Goal: Task Accomplishment & Management: Complete application form

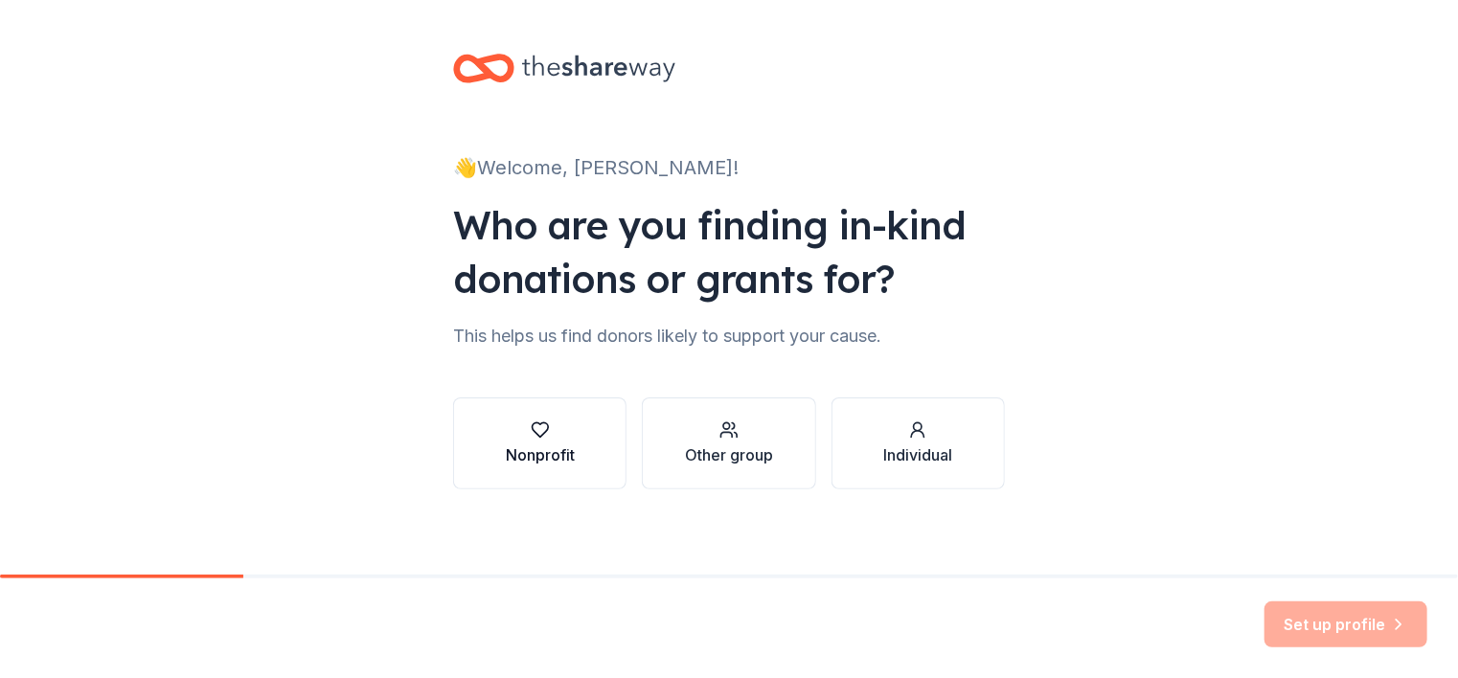
click at [559, 447] on div "Nonprofit" at bounding box center [540, 454] width 69 height 23
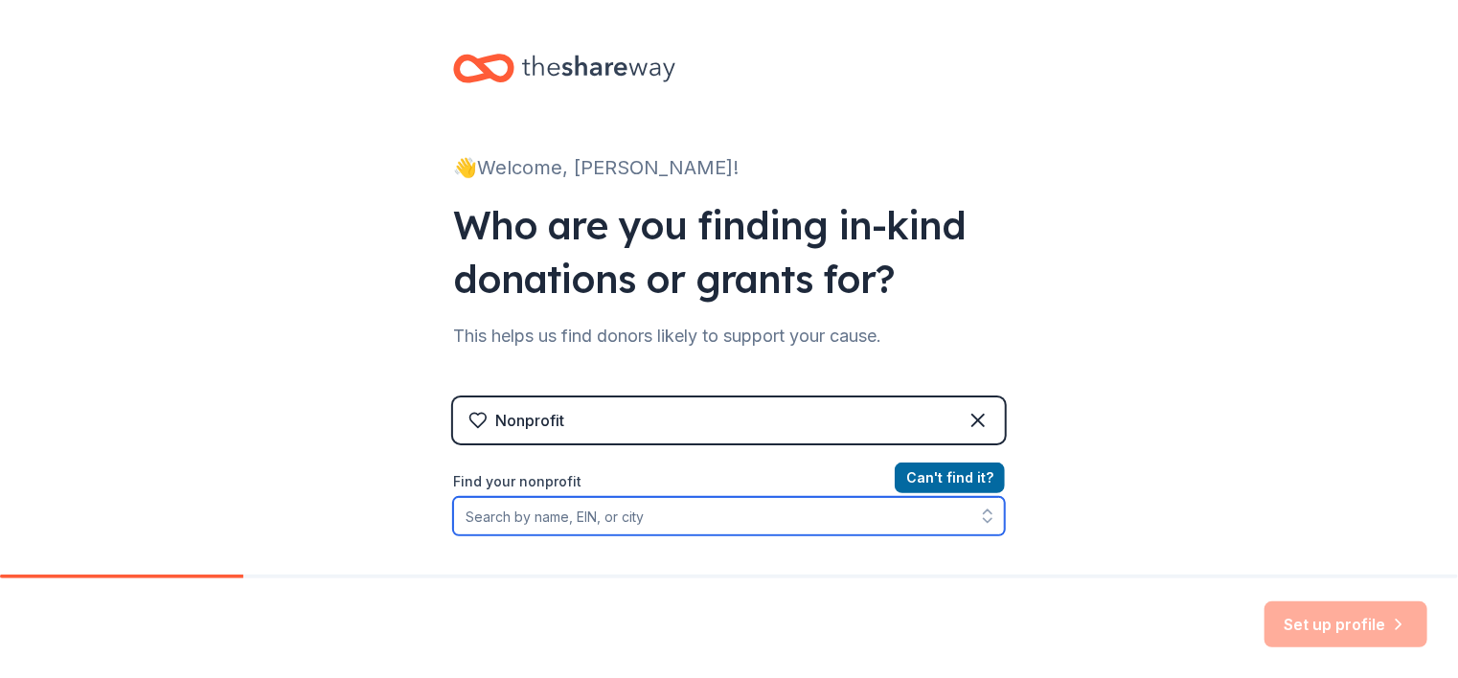
click at [538, 524] on input "Find your nonprofit" at bounding box center [729, 516] width 552 height 38
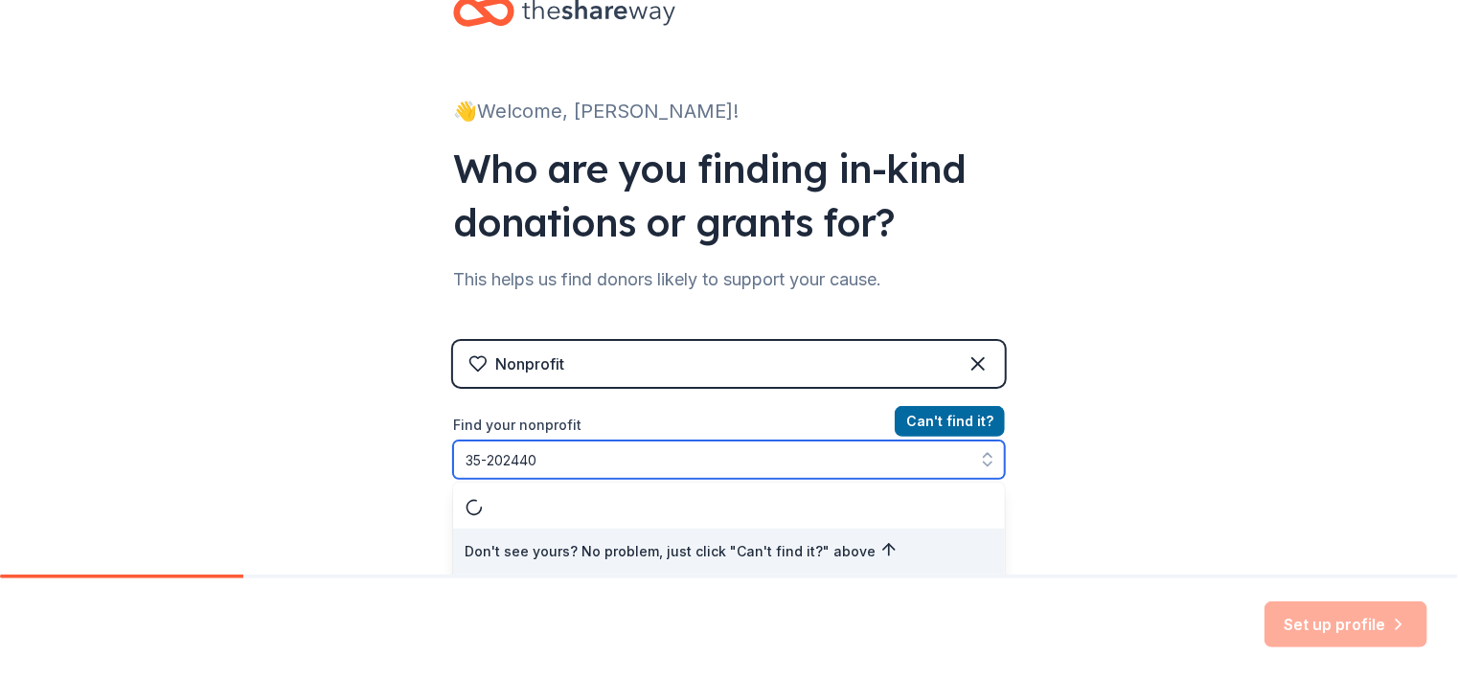
type input "35-2024406"
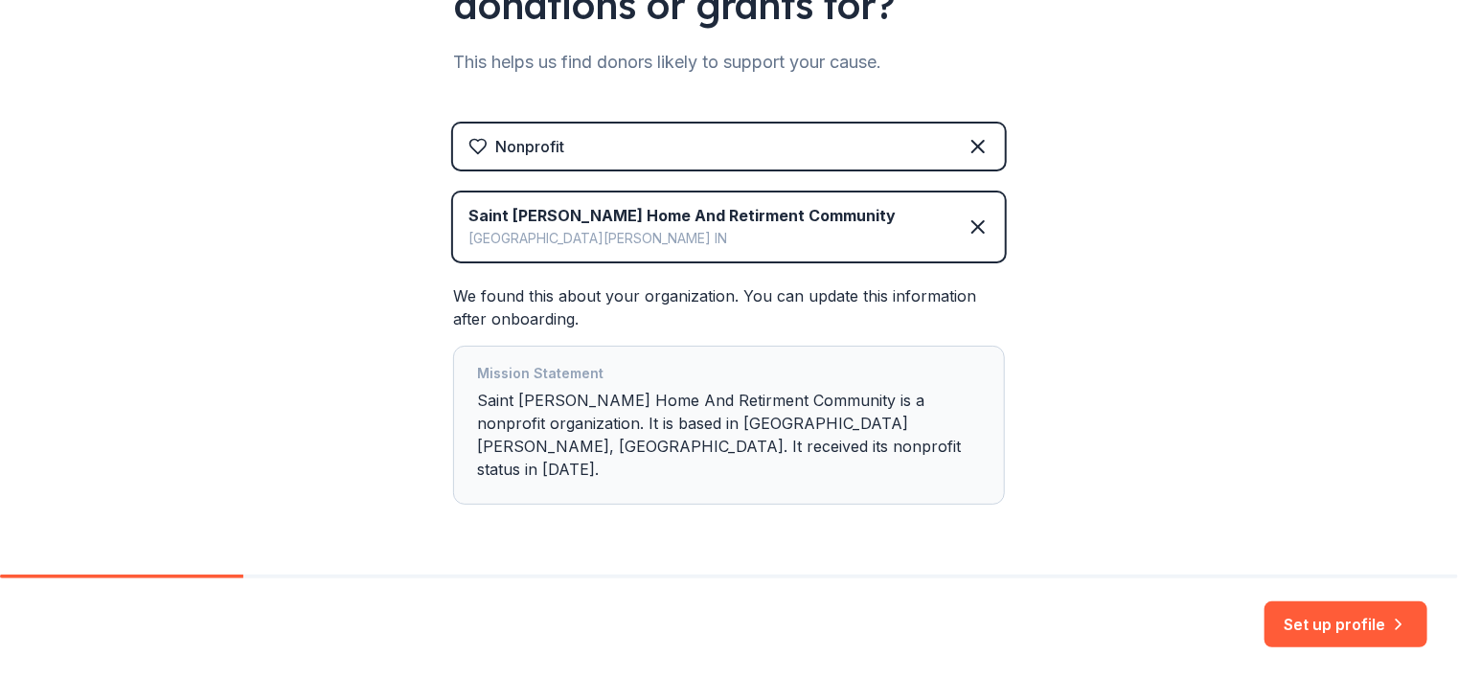
scroll to position [310, 0]
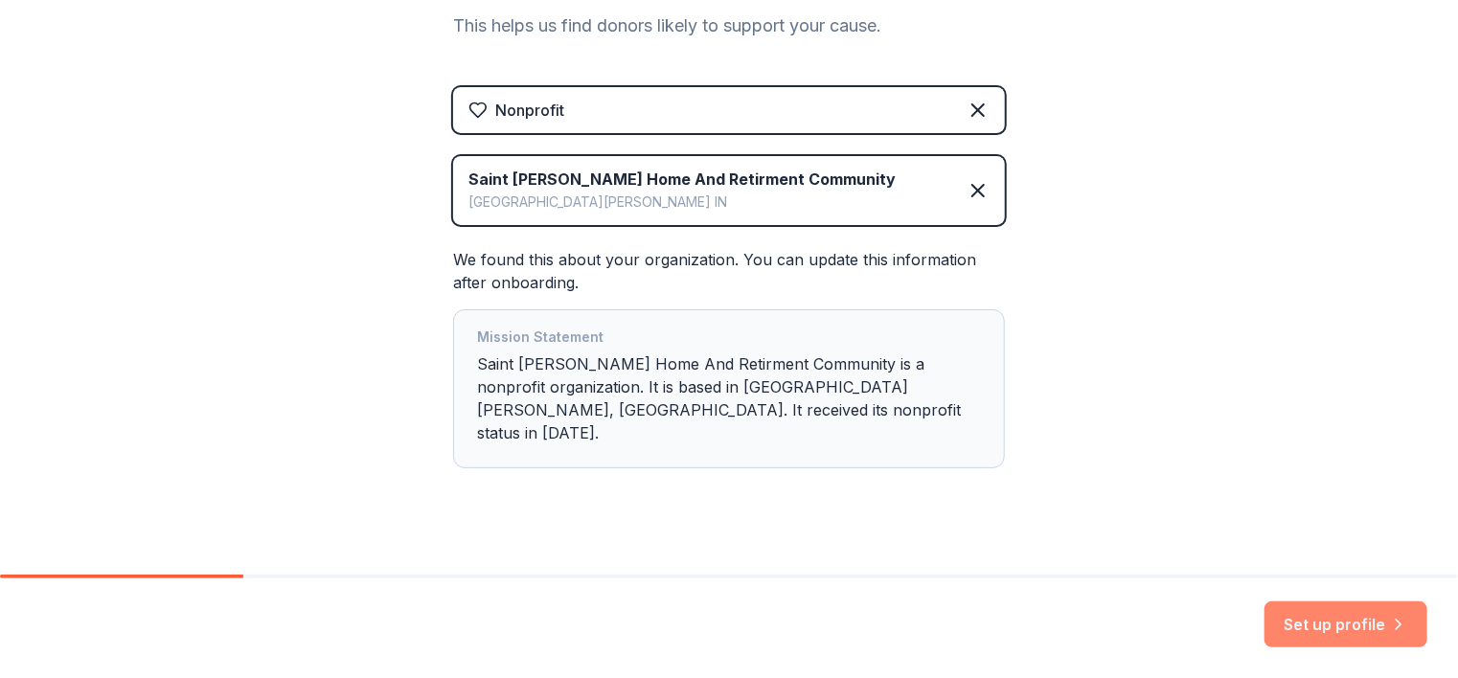
click at [1332, 607] on button "Set up profile" at bounding box center [1345, 624] width 163 height 46
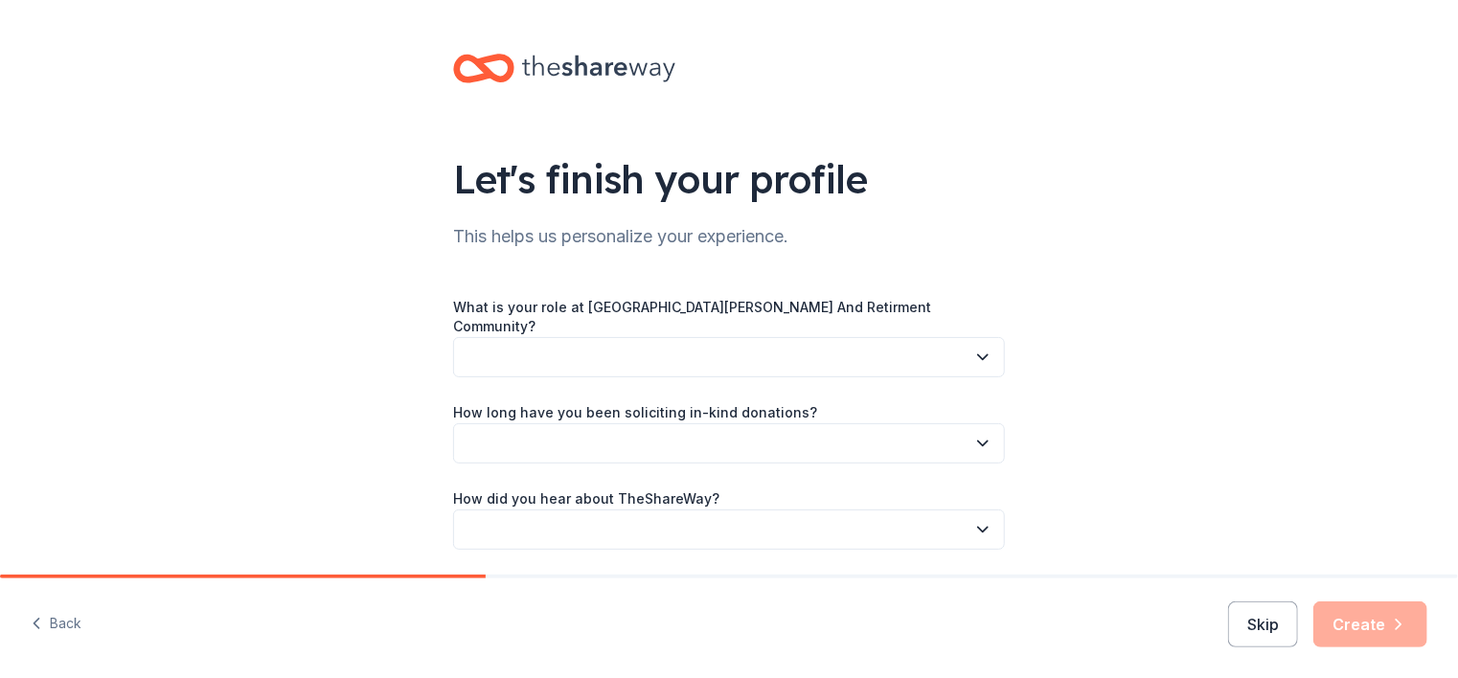
click at [982, 348] on icon "button" at bounding box center [982, 357] width 19 height 19
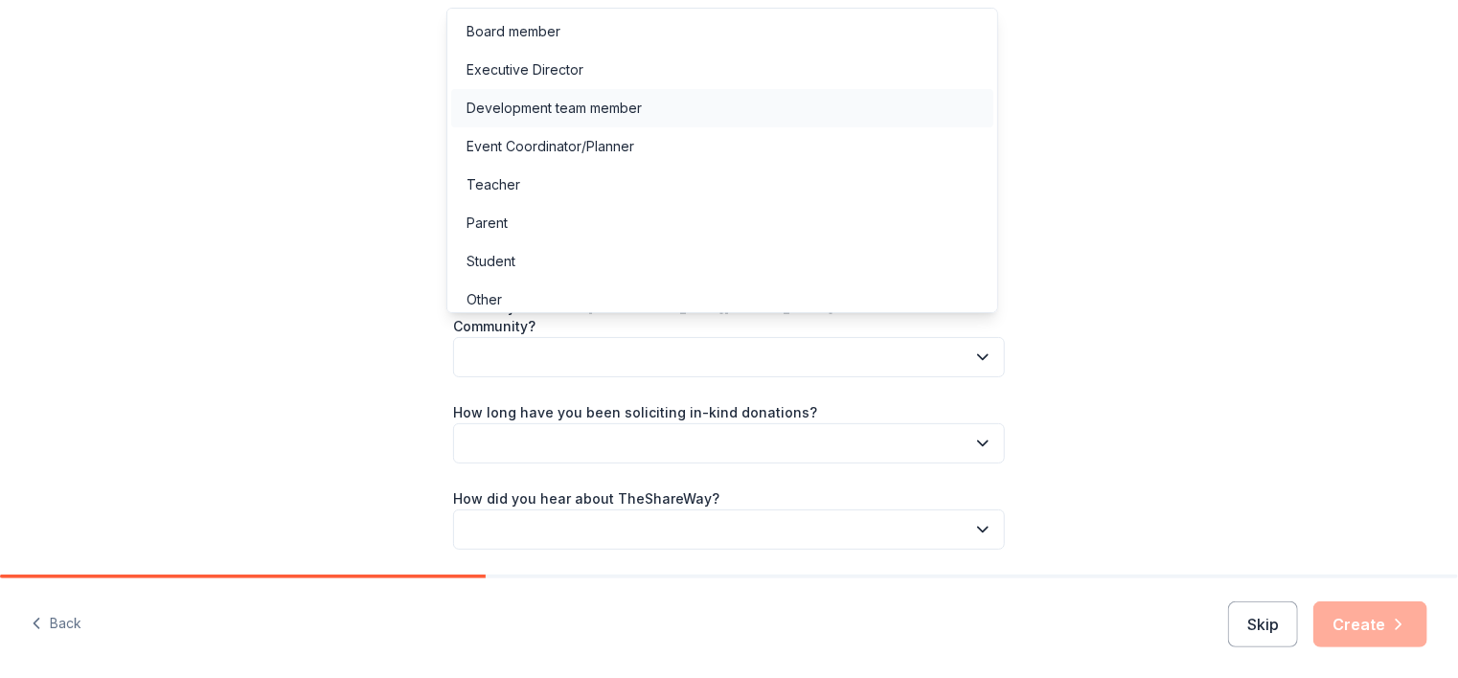
click at [927, 105] on div "Development team member" at bounding box center [722, 108] width 542 height 38
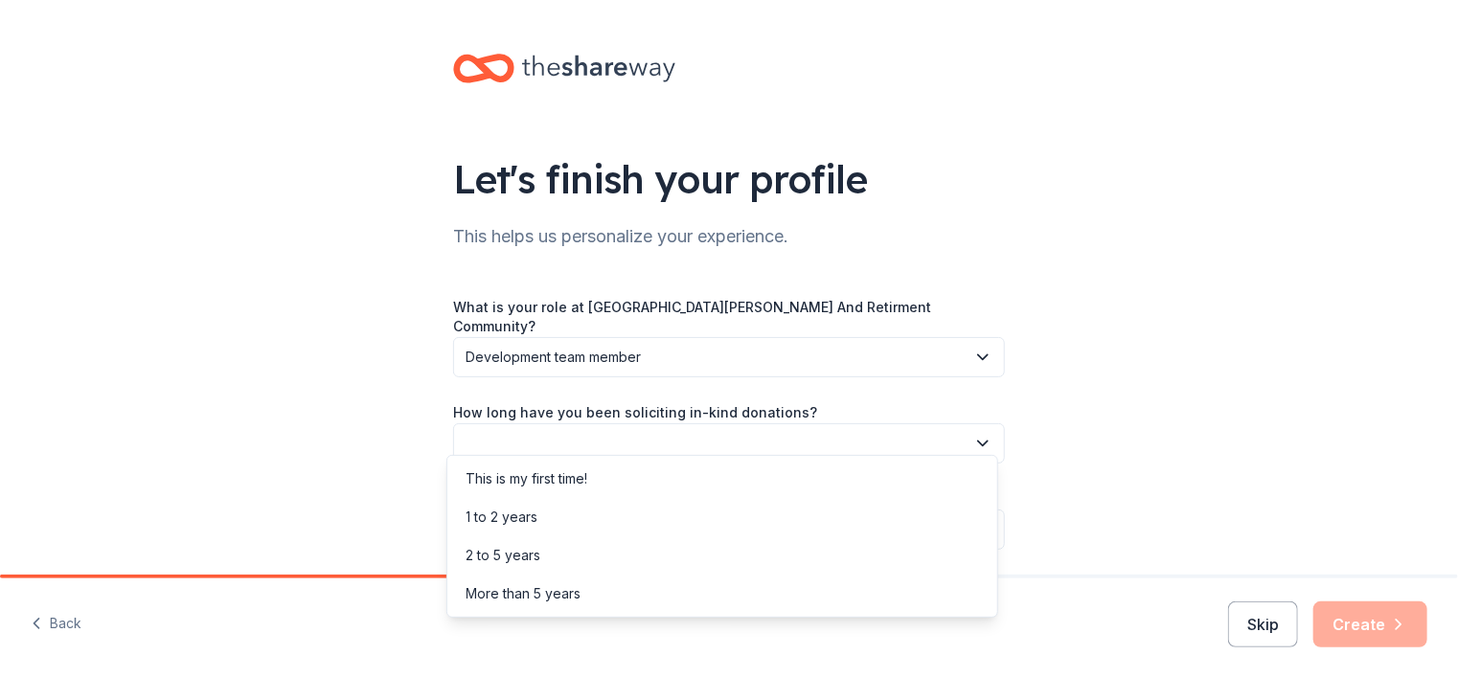
click at [973, 434] on icon "button" at bounding box center [982, 443] width 19 height 19
click at [907, 505] on div "1 to 2 years" at bounding box center [722, 517] width 542 height 38
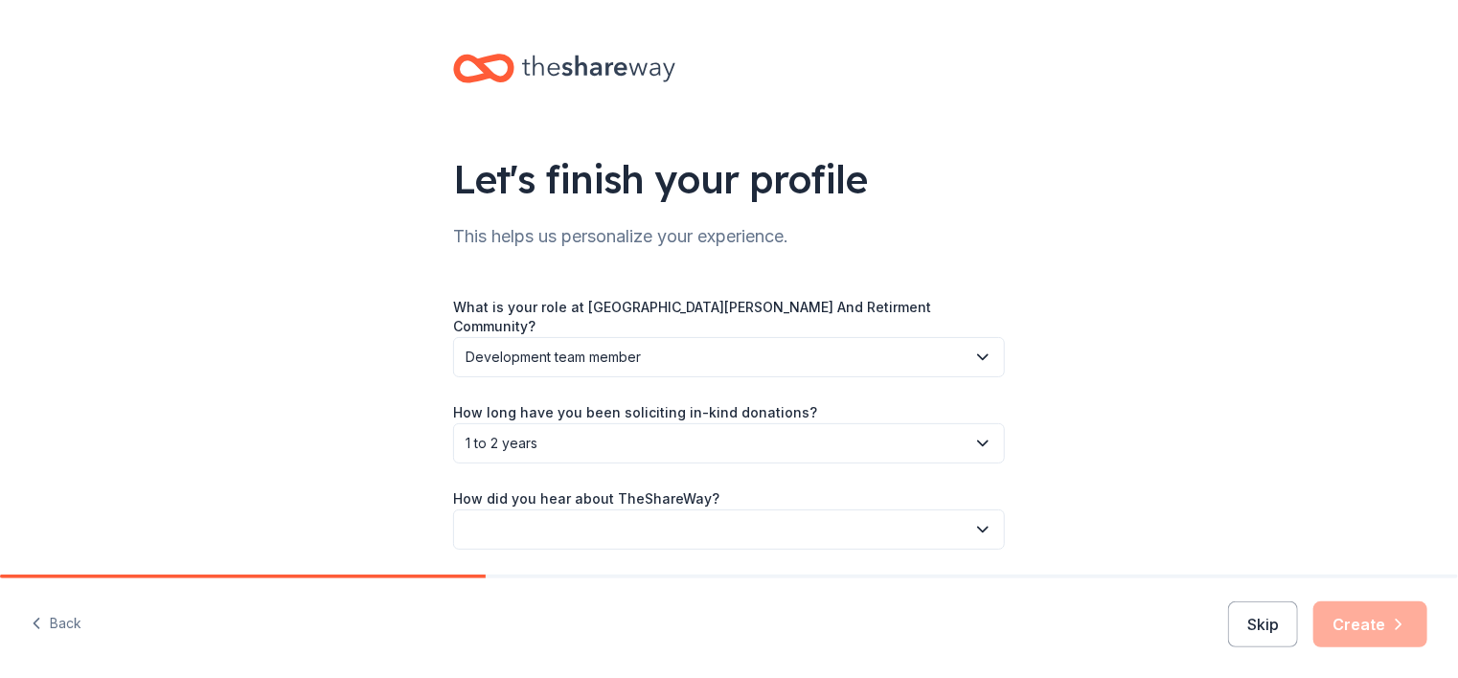
click at [977, 520] on icon "button" at bounding box center [982, 529] width 19 height 19
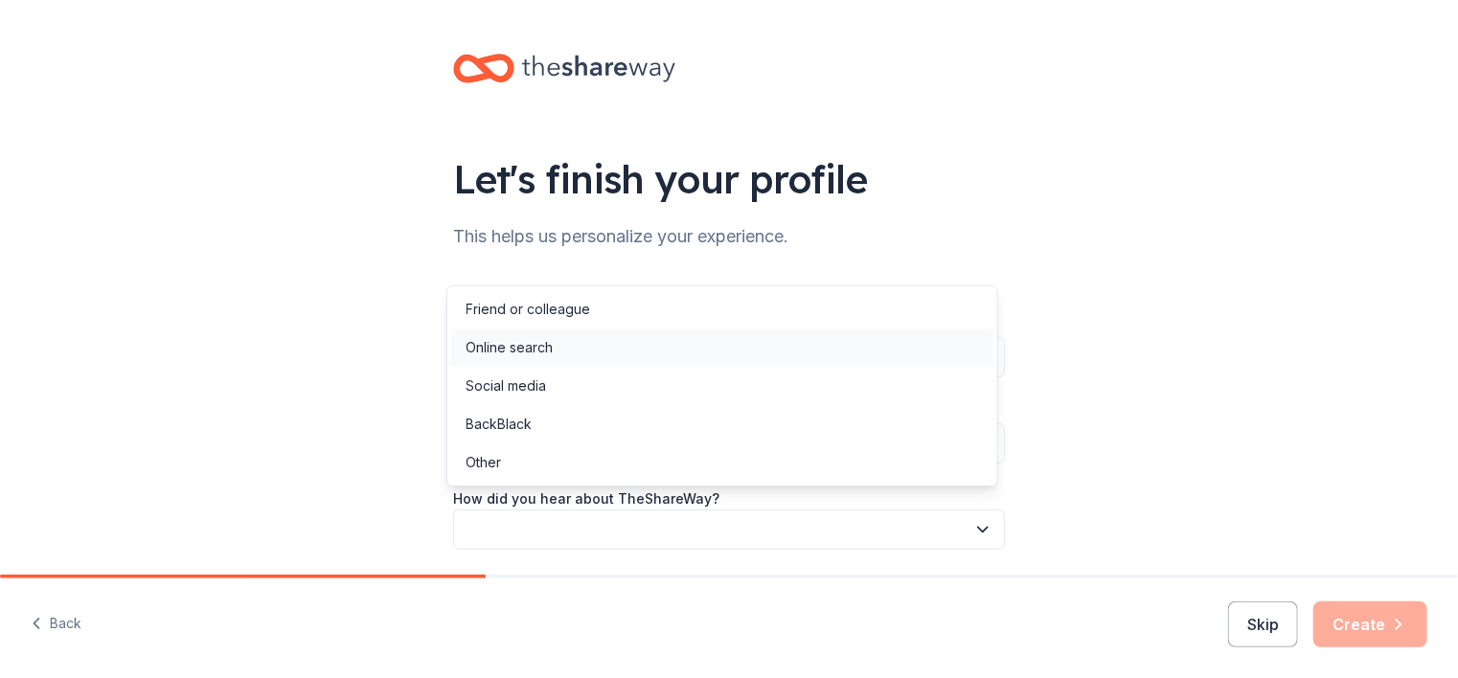
click at [919, 351] on div "Online search" at bounding box center [722, 348] width 542 height 38
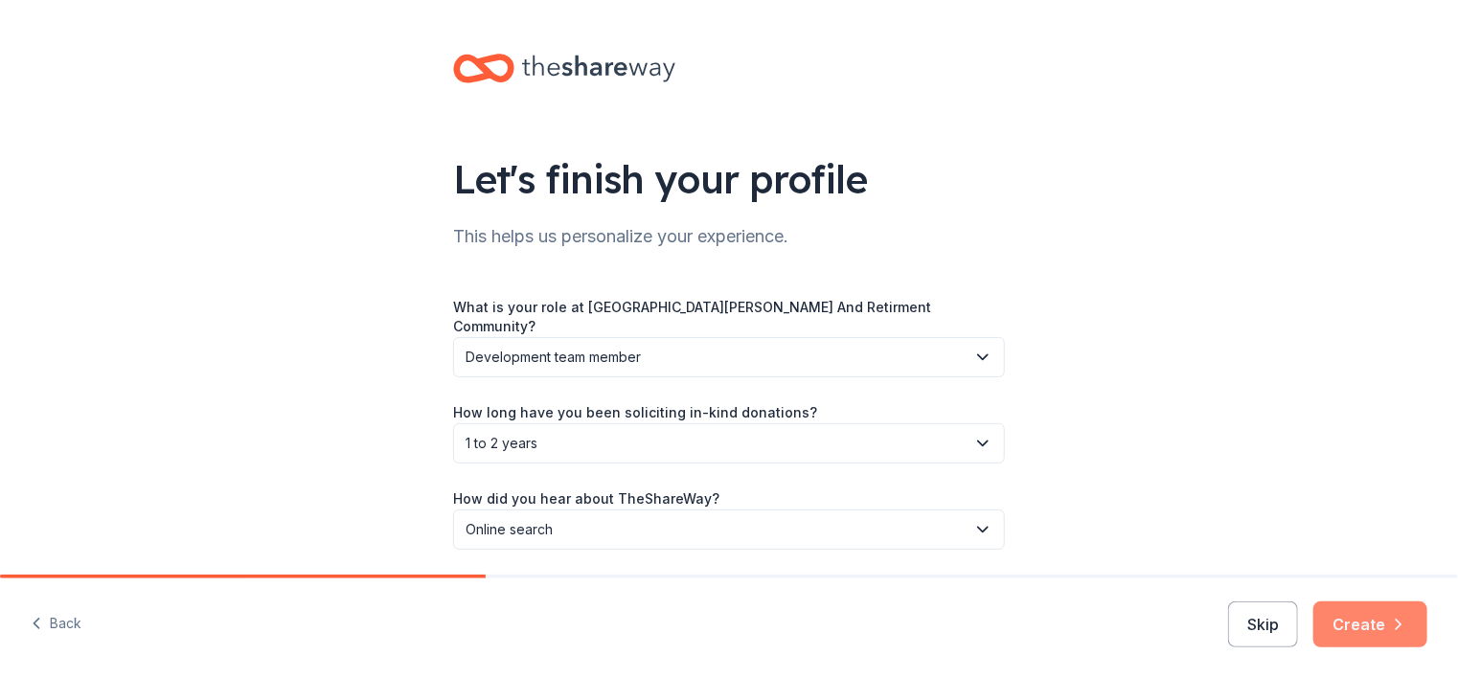
click at [1370, 629] on button "Create" at bounding box center [1370, 624] width 114 height 46
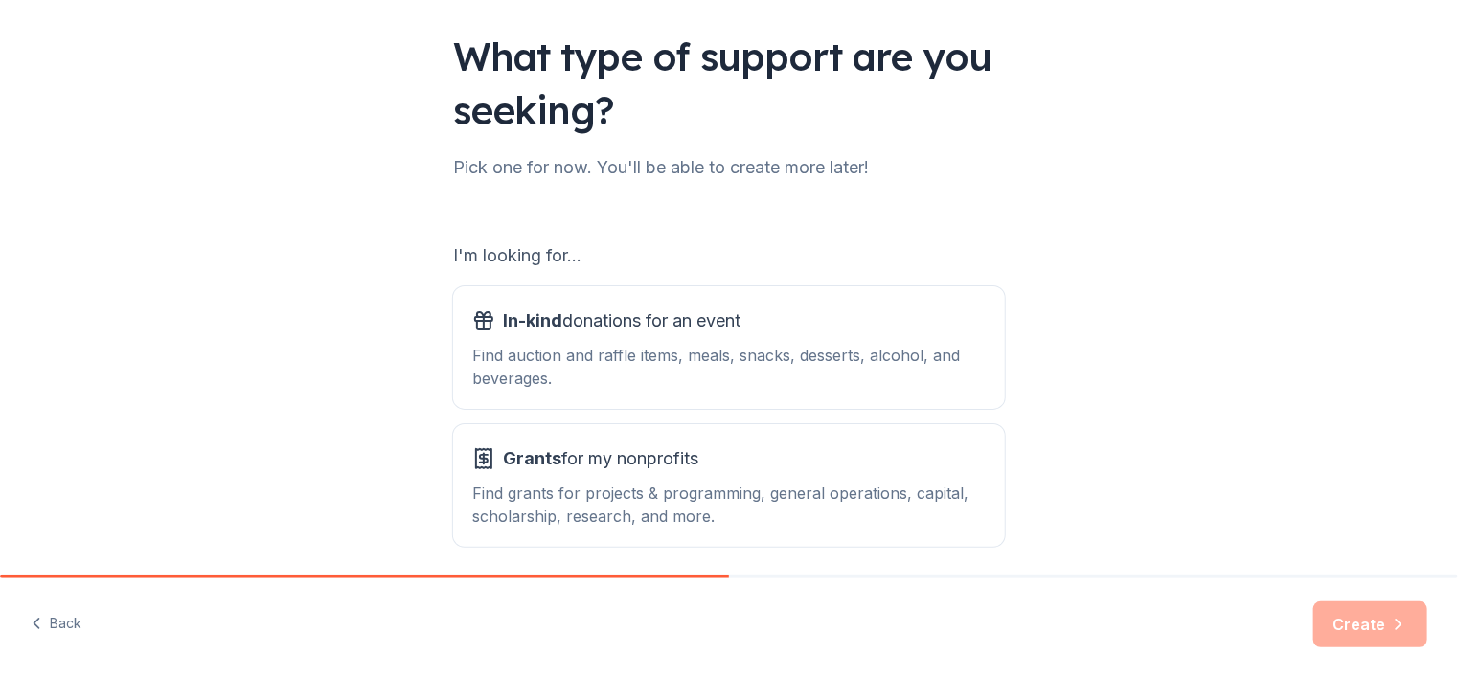
scroll to position [198, 0]
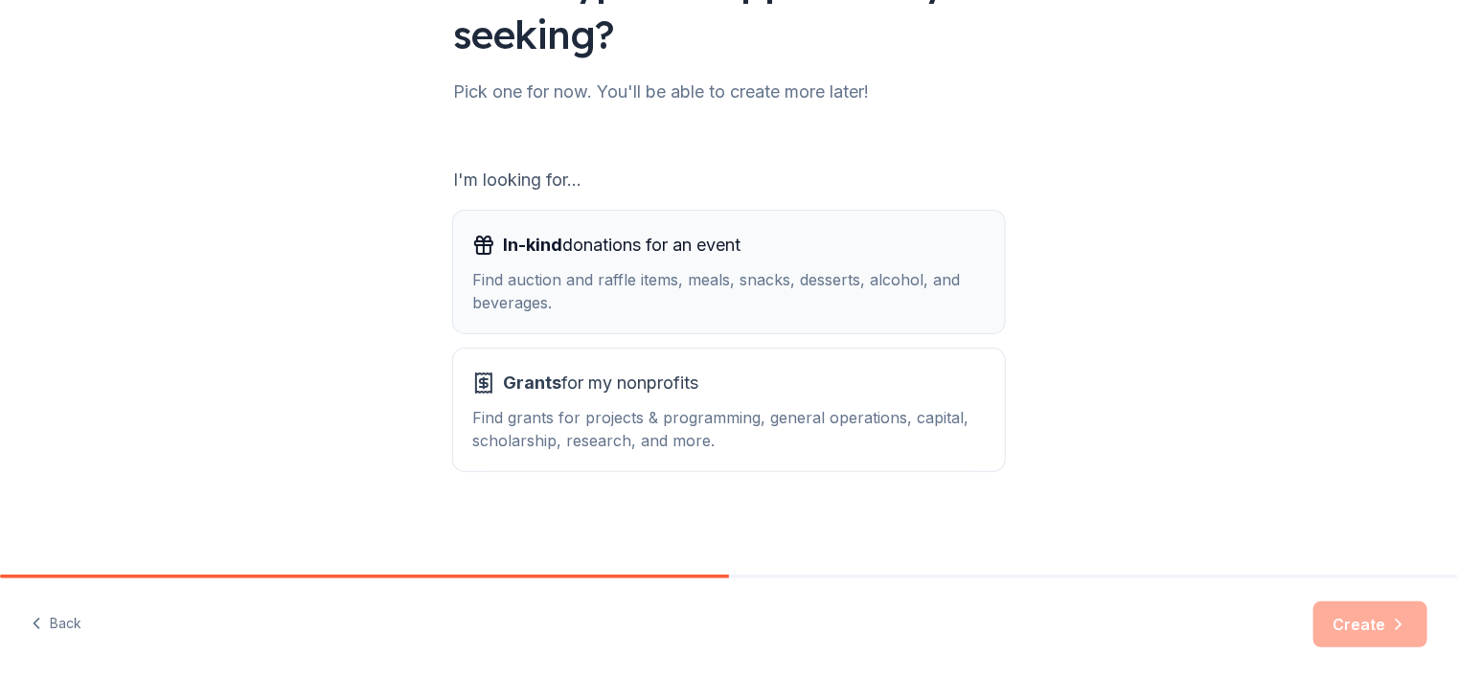
click at [839, 300] on div "Find auction and raffle items, meals, snacks, desserts, alcohol, and beverages." at bounding box center [728, 291] width 513 height 46
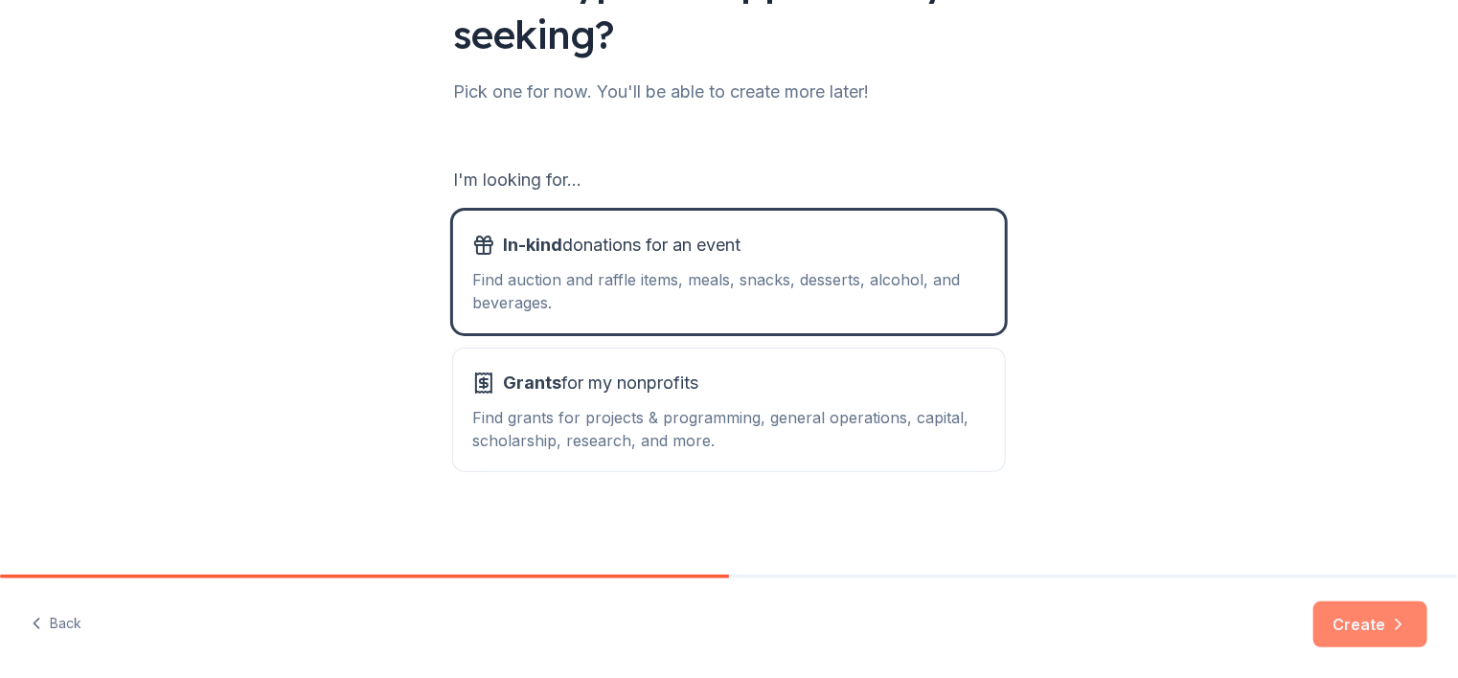
click at [1357, 613] on button "Create" at bounding box center [1370, 624] width 114 height 46
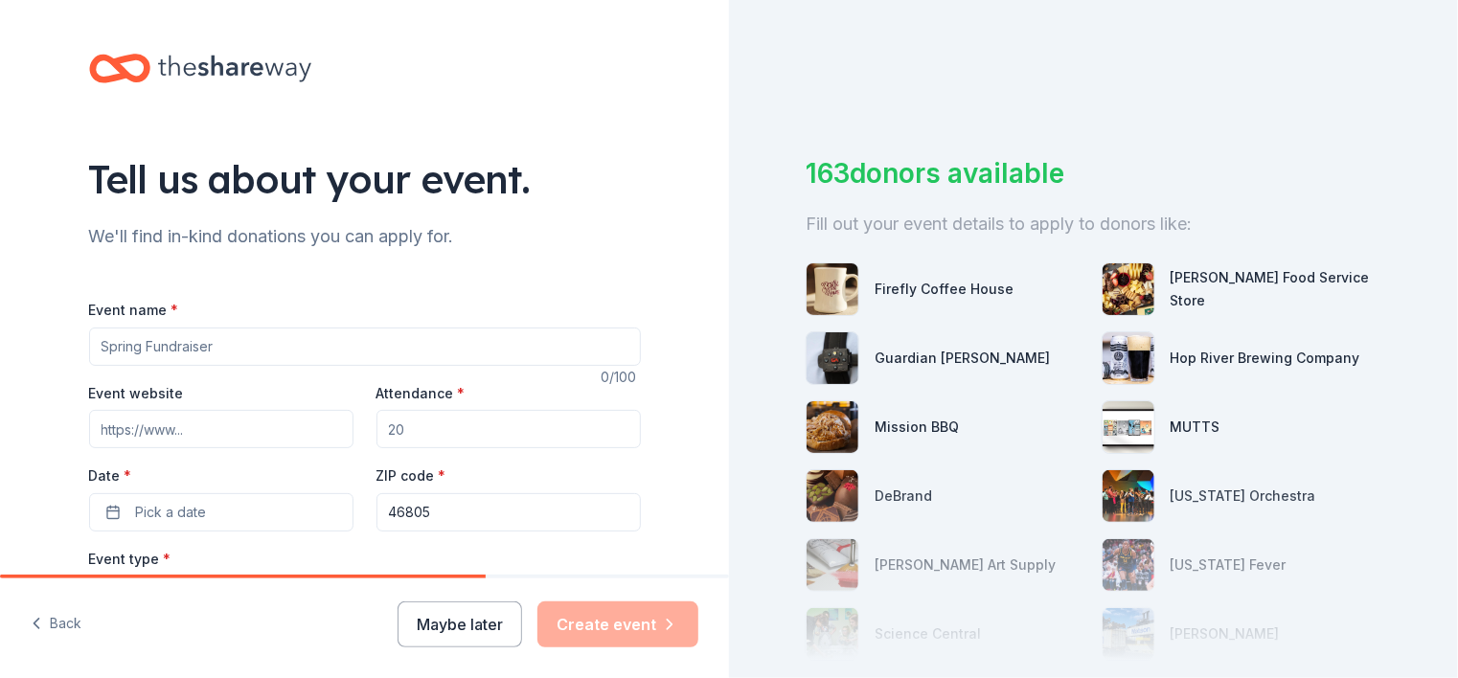
click at [247, 344] on input "Event name *" at bounding box center [365, 347] width 552 height 38
type input "F"
type input "Hospice Benefit Gala"
click at [222, 429] on input "Event website" at bounding box center [221, 429] width 264 height 38
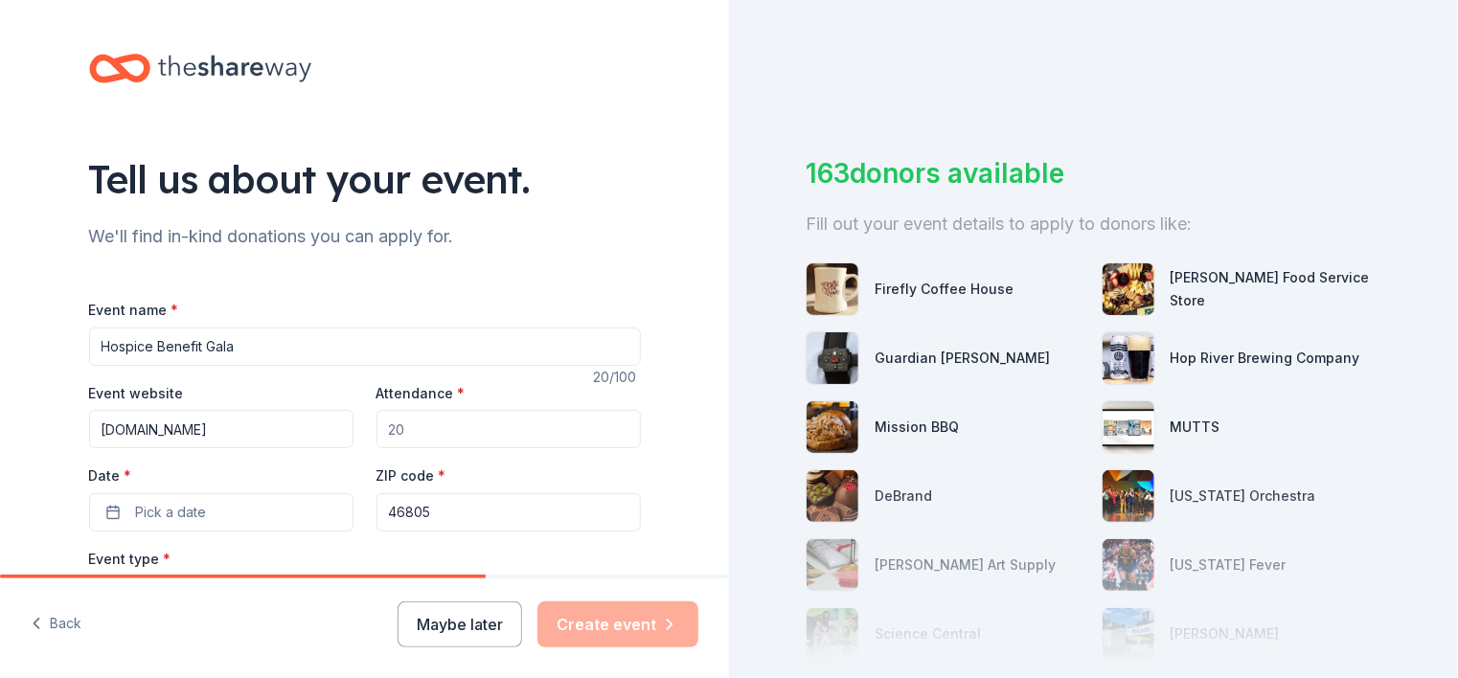
type input "sacfw.org"
click at [429, 438] on input "Attendance *" at bounding box center [508, 429] width 264 height 38
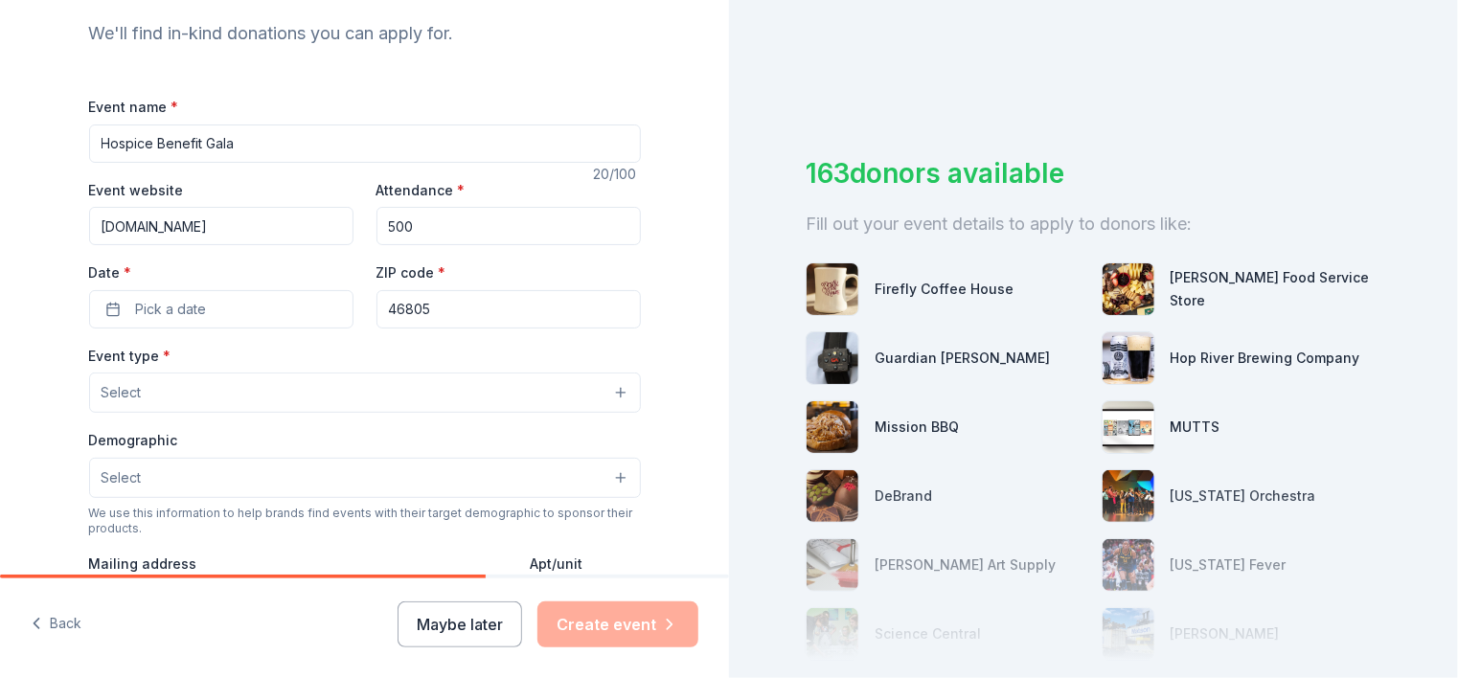
scroll to position [210, 0]
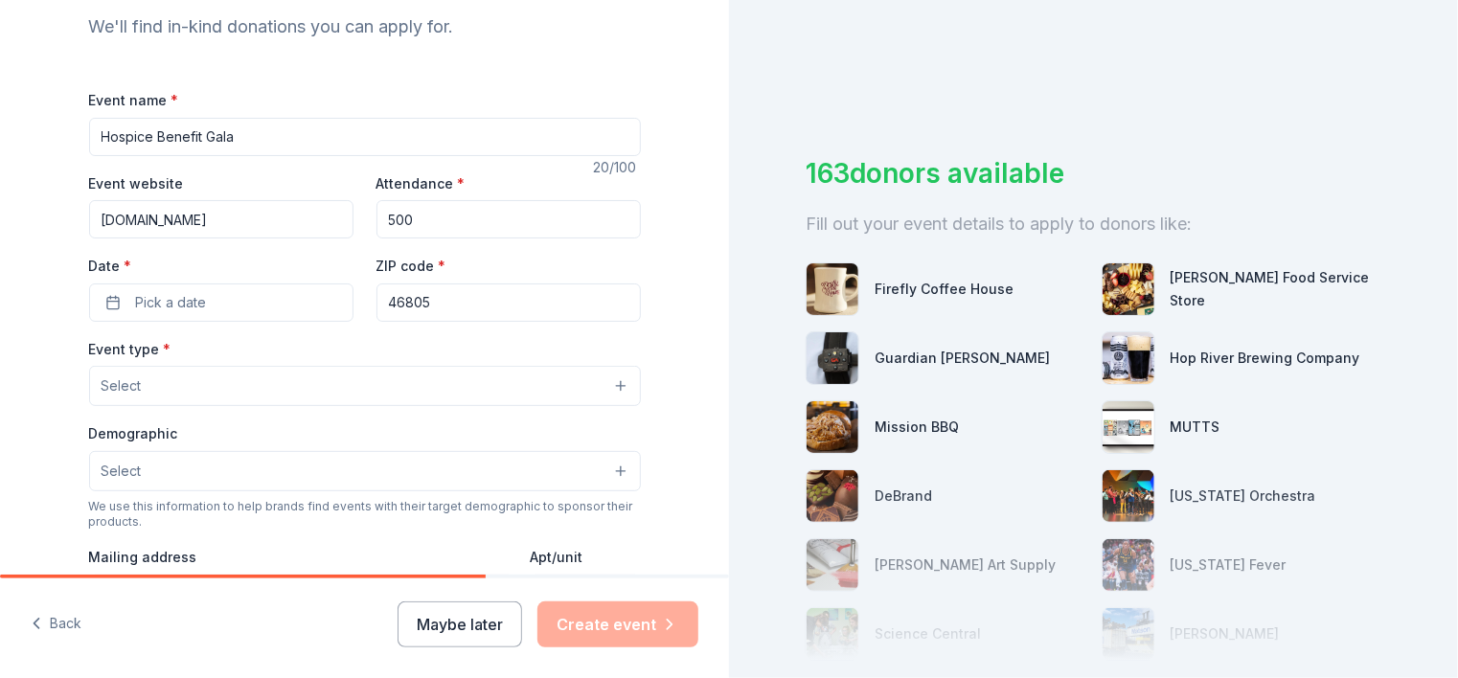
type input "500"
click at [92, 222] on input "sacfw.org" at bounding box center [221, 219] width 264 height 38
type input "[DOMAIN_NAME]"
click at [210, 297] on button "Pick a date" at bounding box center [221, 302] width 264 height 38
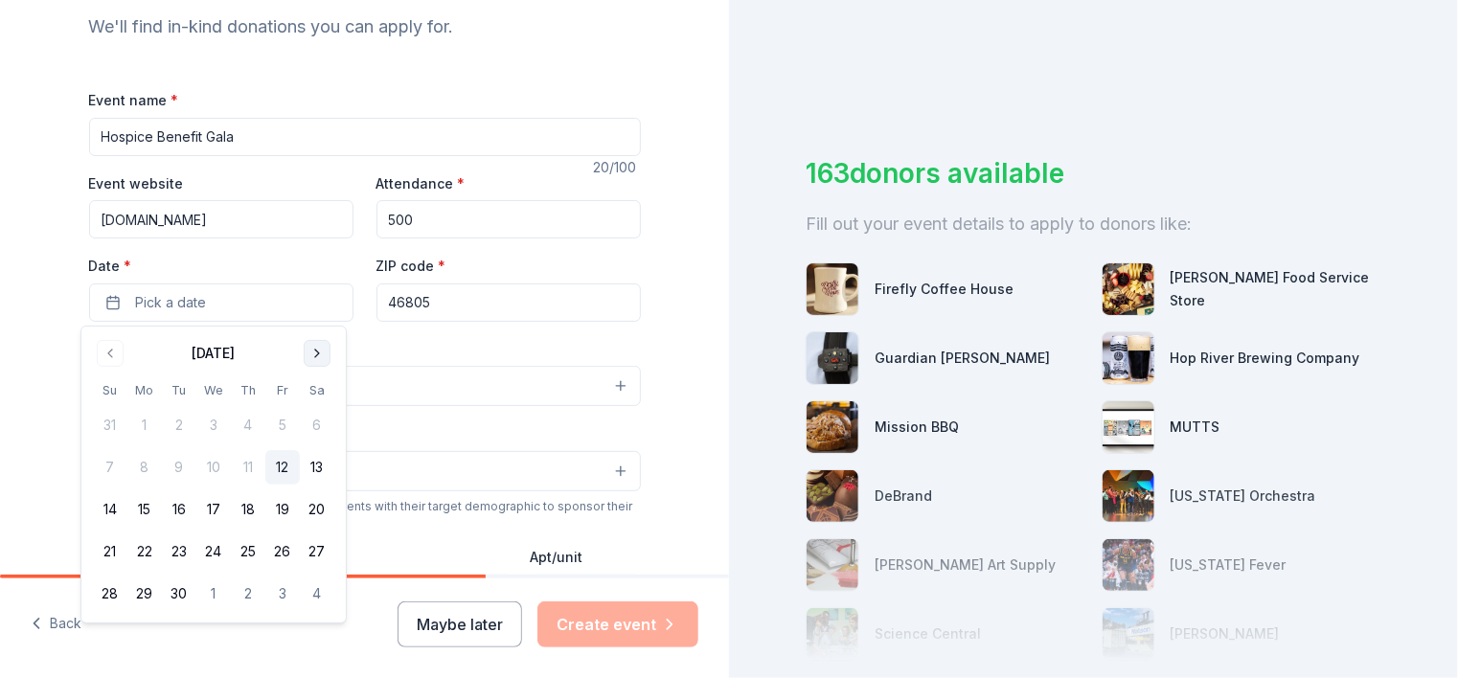
click at [312, 348] on button "Go to next month" at bounding box center [317, 353] width 27 height 27
click at [176, 551] on button "21" at bounding box center [179, 551] width 34 height 34
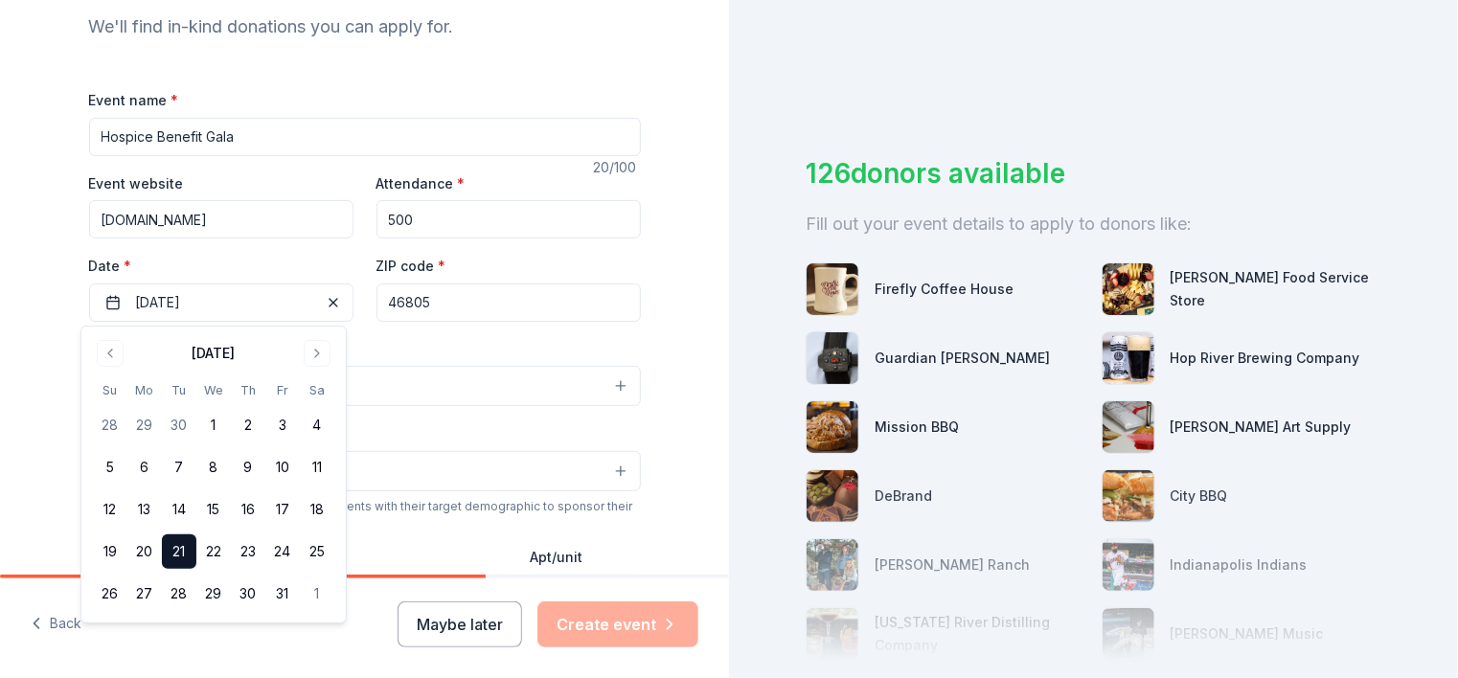
click at [529, 341] on div "Event type * Select" at bounding box center [365, 372] width 552 height 70
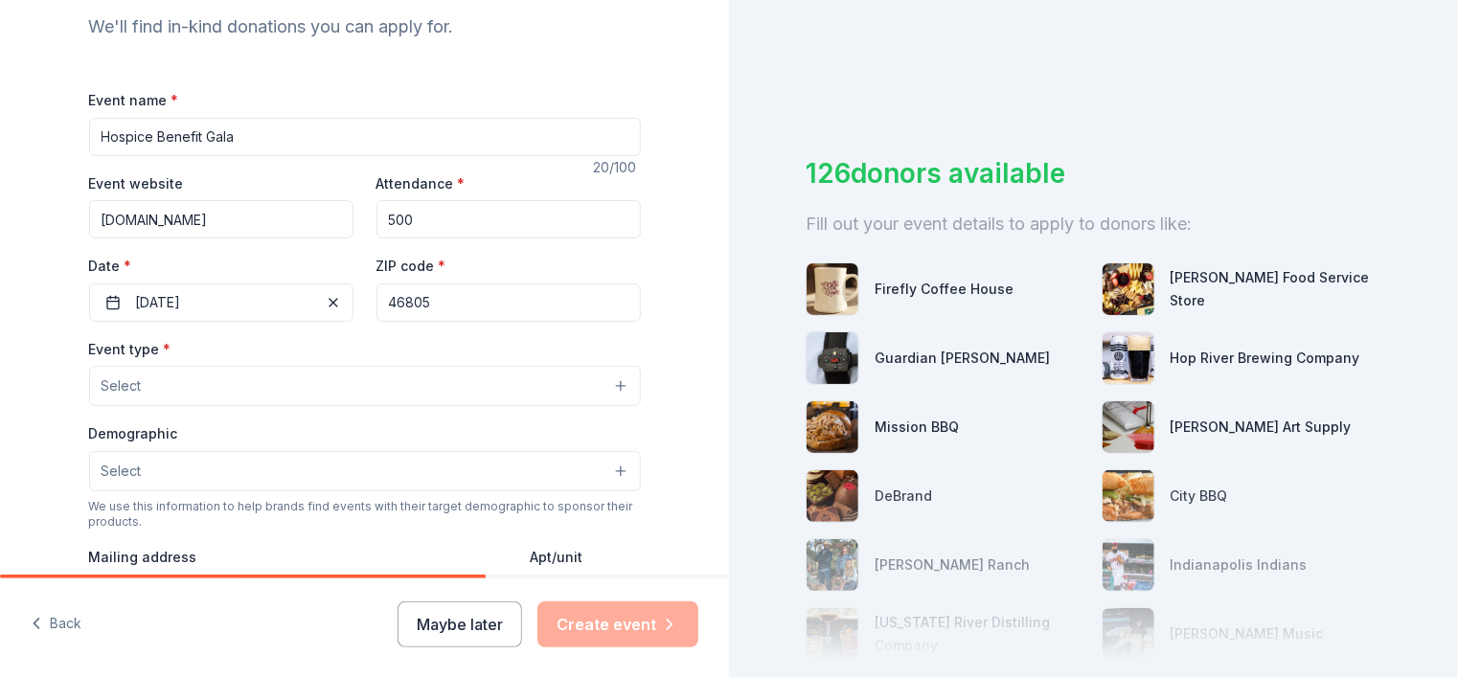
click at [615, 394] on button "Select" at bounding box center [365, 386] width 552 height 40
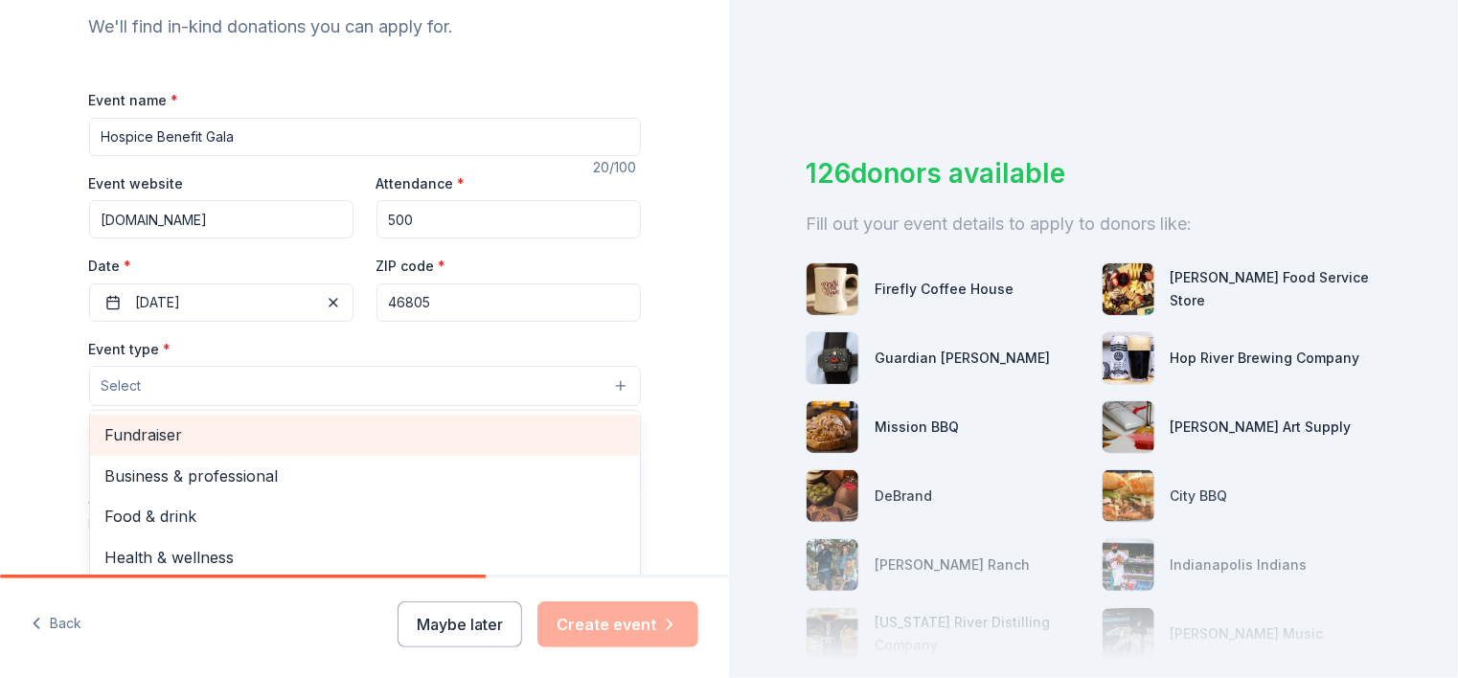
click at [534, 428] on span "Fundraiser" at bounding box center [364, 434] width 519 height 25
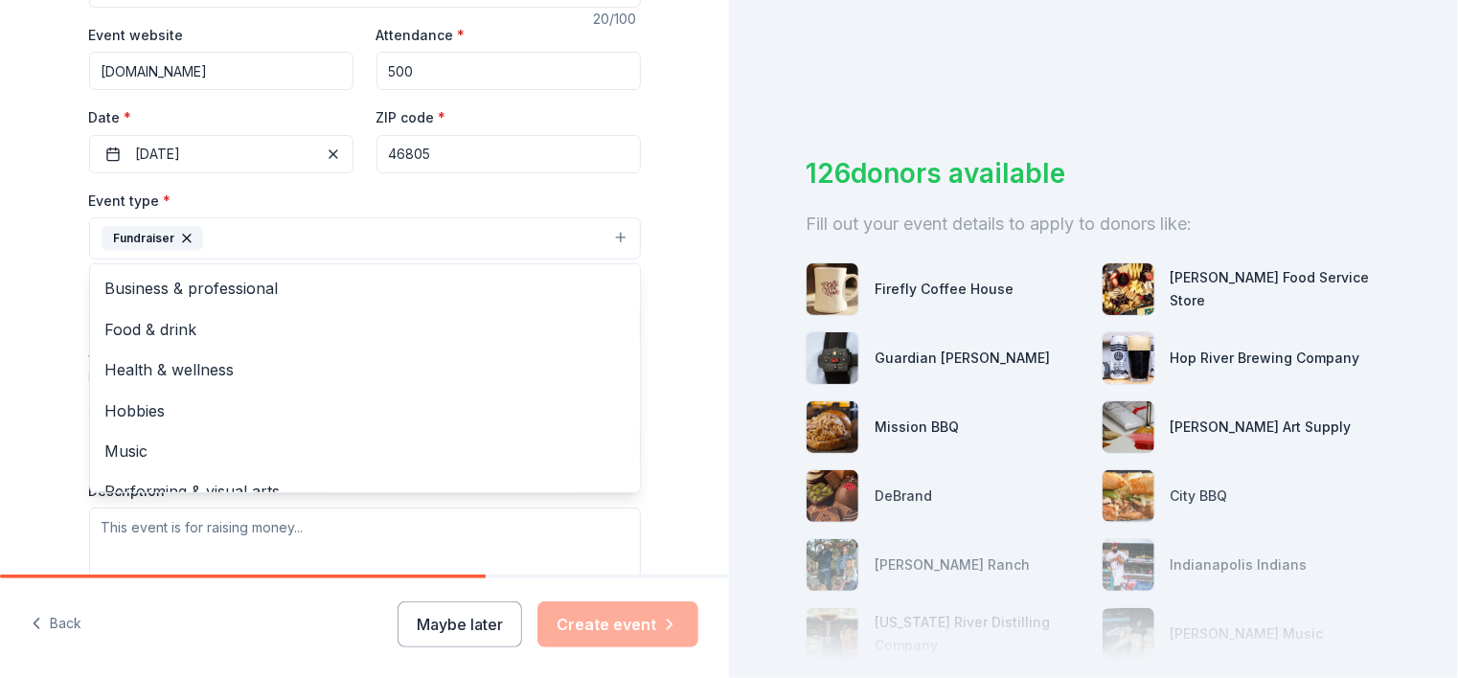
scroll to position [386, 0]
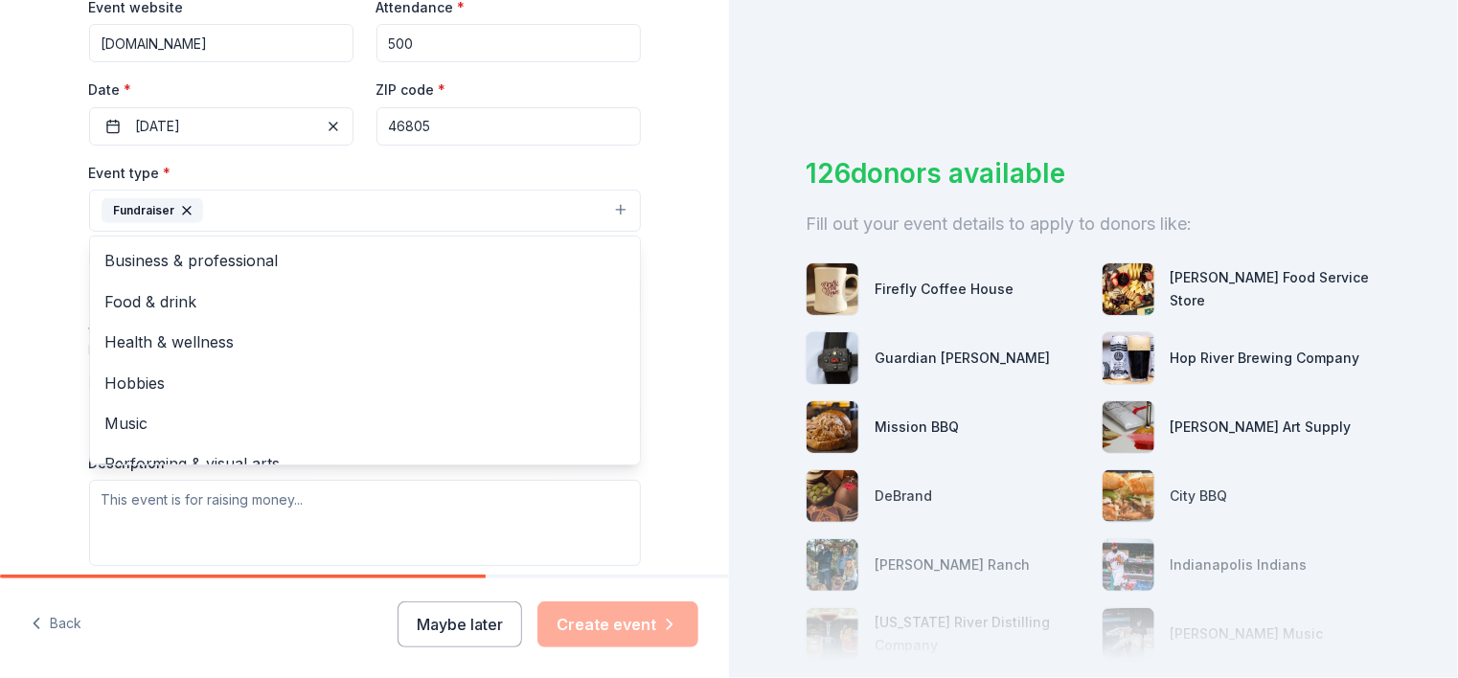
click at [690, 366] on div "Tell us about your event. We'll find in-kind donations you can apply for. Event…" at bounding box center [364, 252] width 729 height 1277
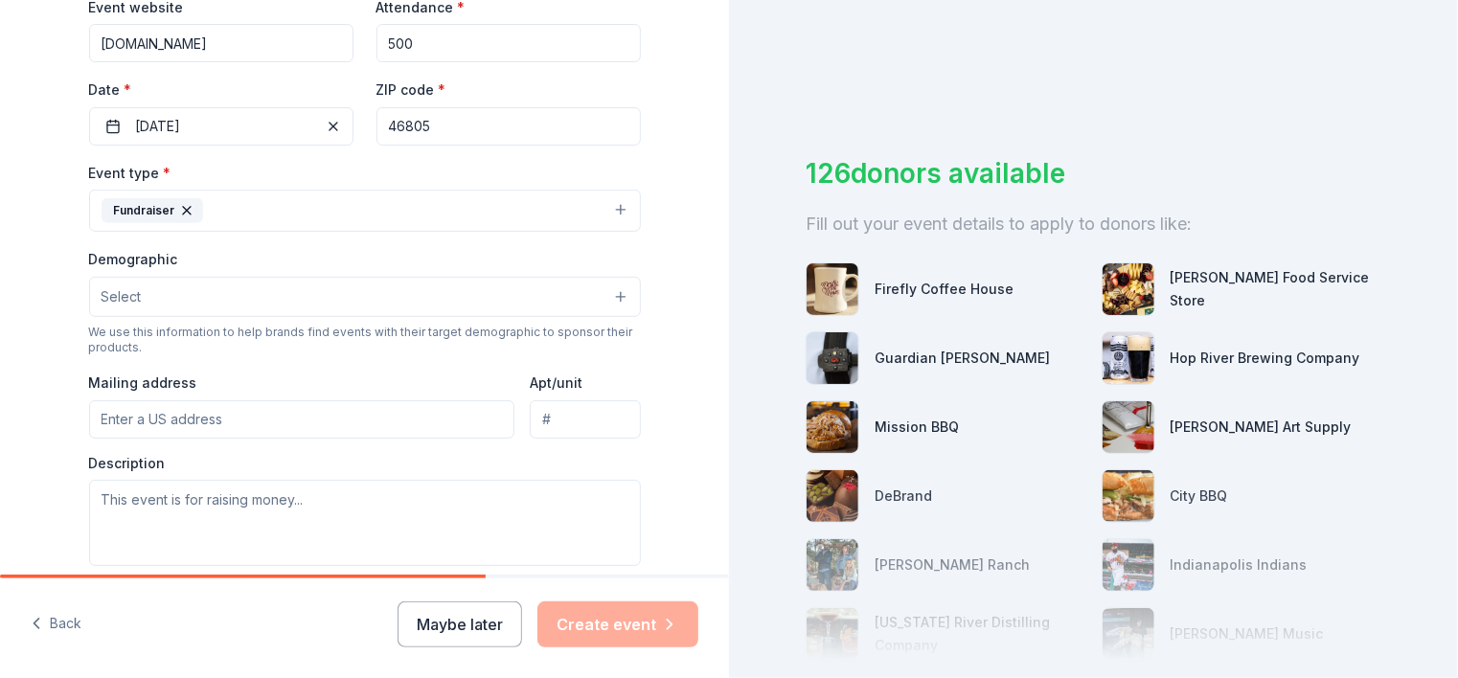
click at [367, 416] on input "Mailing address" at bounding box center [302, 419] width 426 height 38
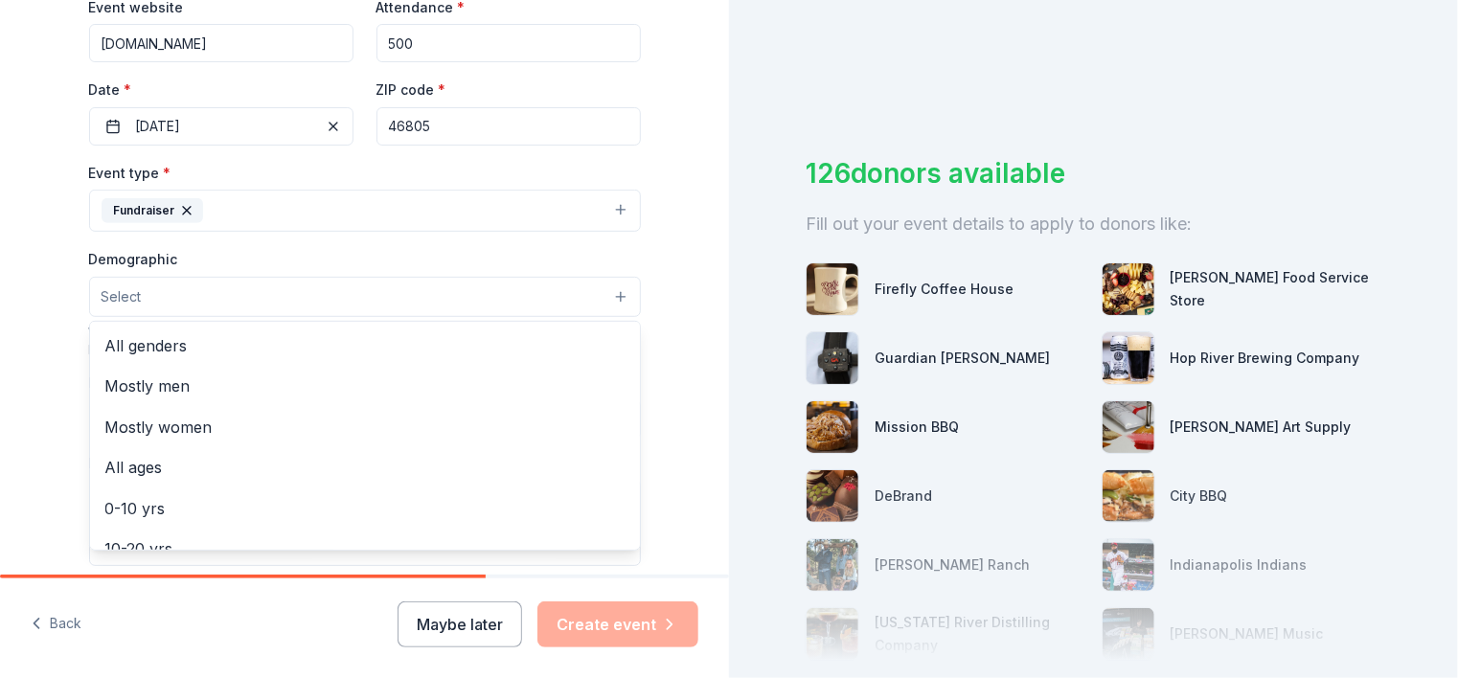
click at [615, 289] on button "Select" at bounding box center [365, 297] width 552 height 40
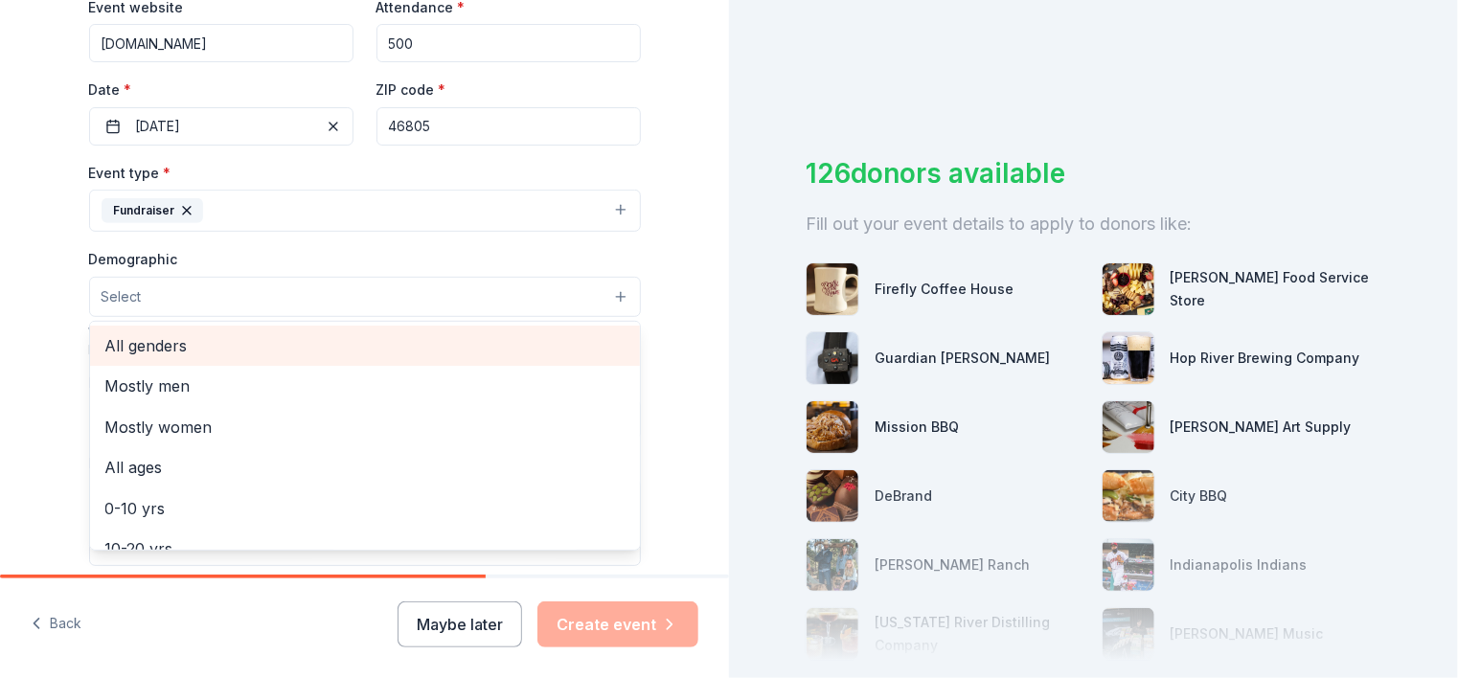
click at [555, 340] on span "All genders" at bounding box center [364, 345] width 519 height 25
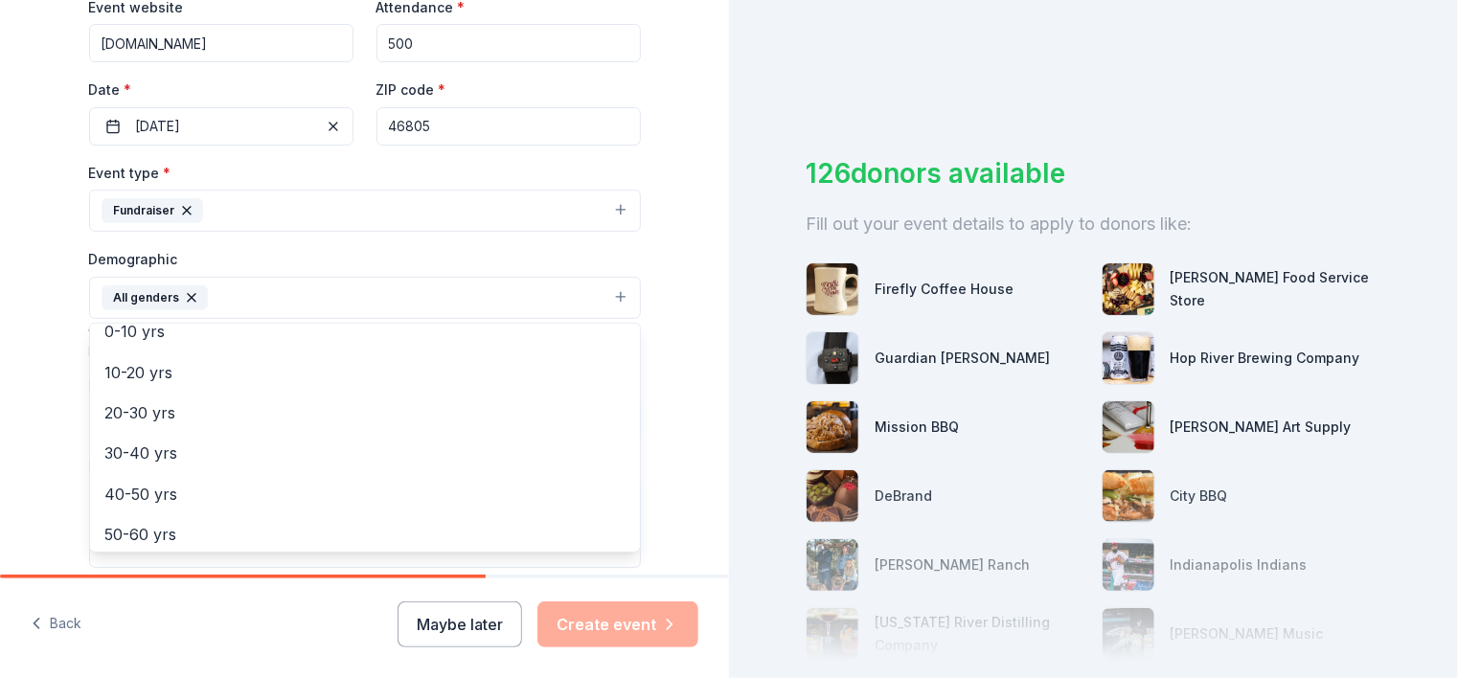
scroll to position [143, 0]
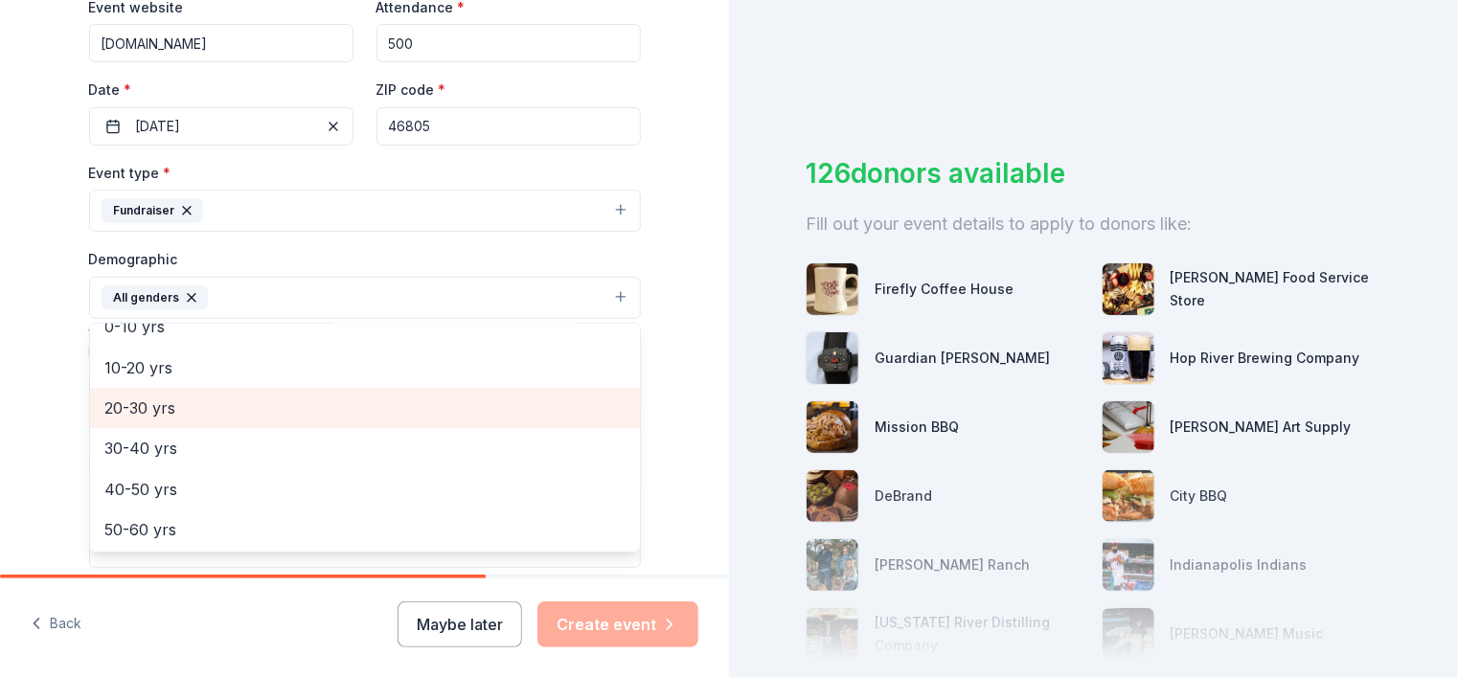
click at [464, 412] on span "20-30 yrs" at bounding box center [364, 408] width 519 height 25
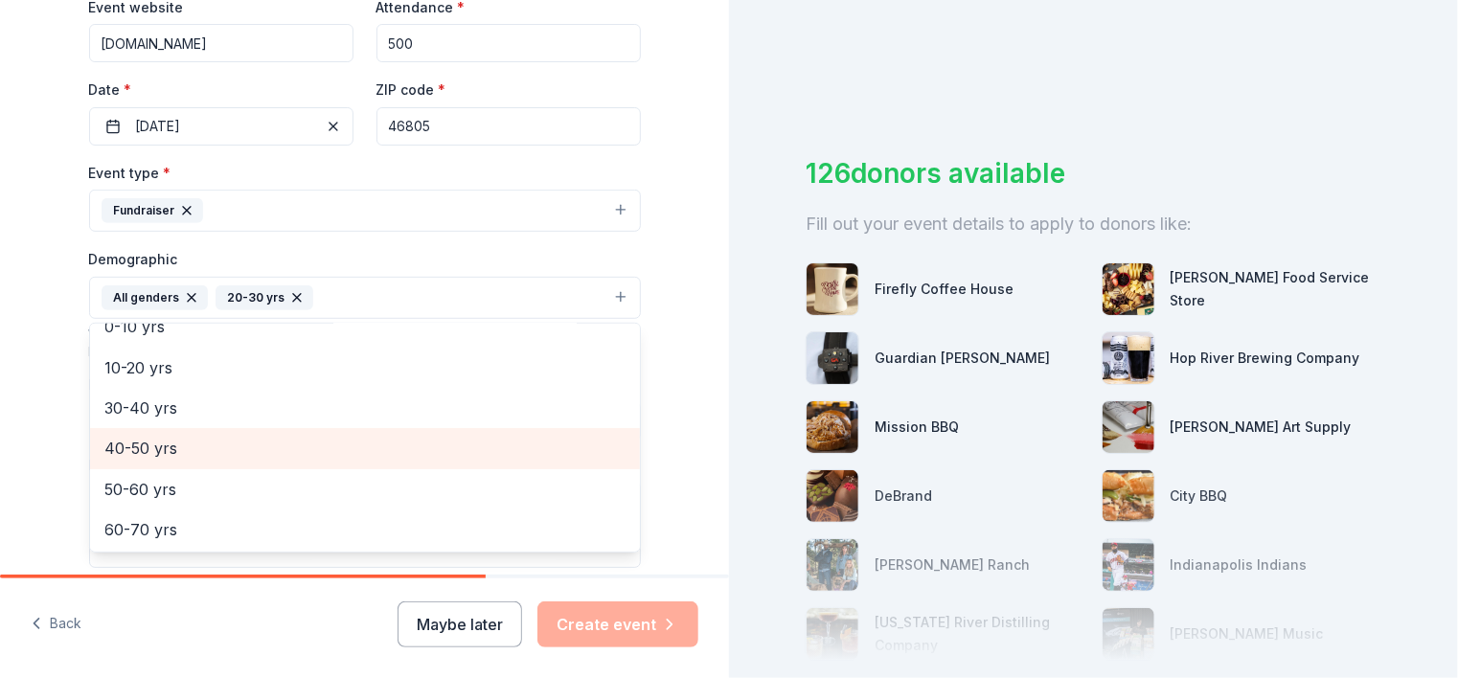
click at [421, 466] on div "40-50 yrs" at bounding box center [365, 448] width 550 height 40
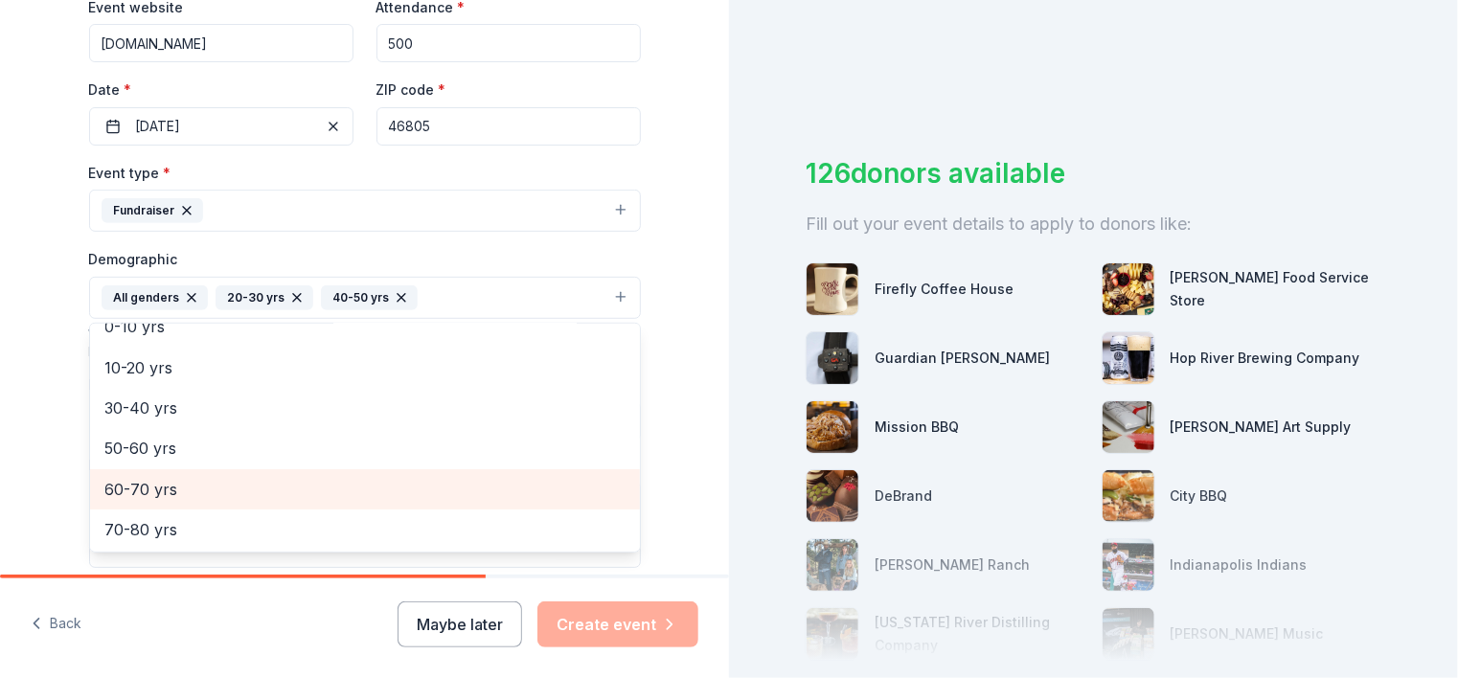
click at [399, 502] on div "60-70 yrs" at bounding box center [365, 489] width 550 height 40
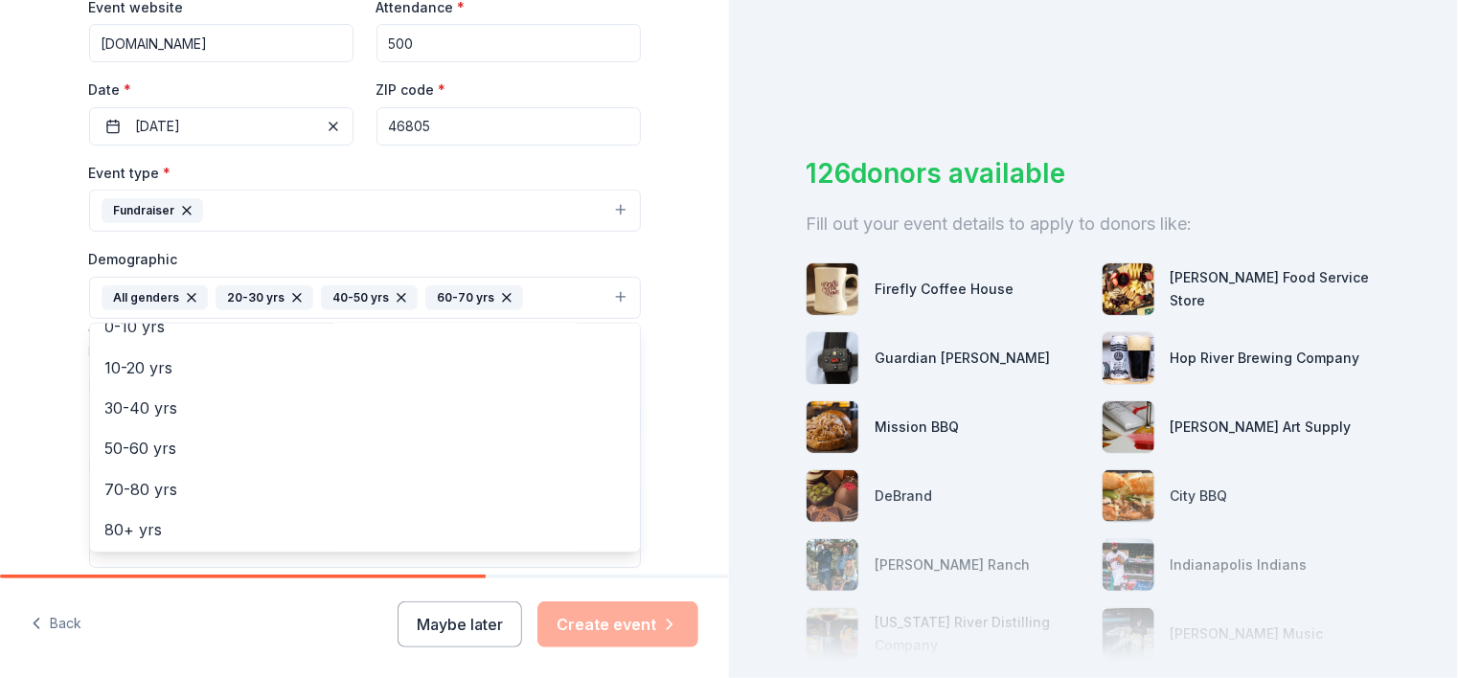
click at [679, 355] on div "Tell us about your event. We'll find in-kind donations you can apply for. Event…" at bounding box center [364, 253] width 729 height 1279
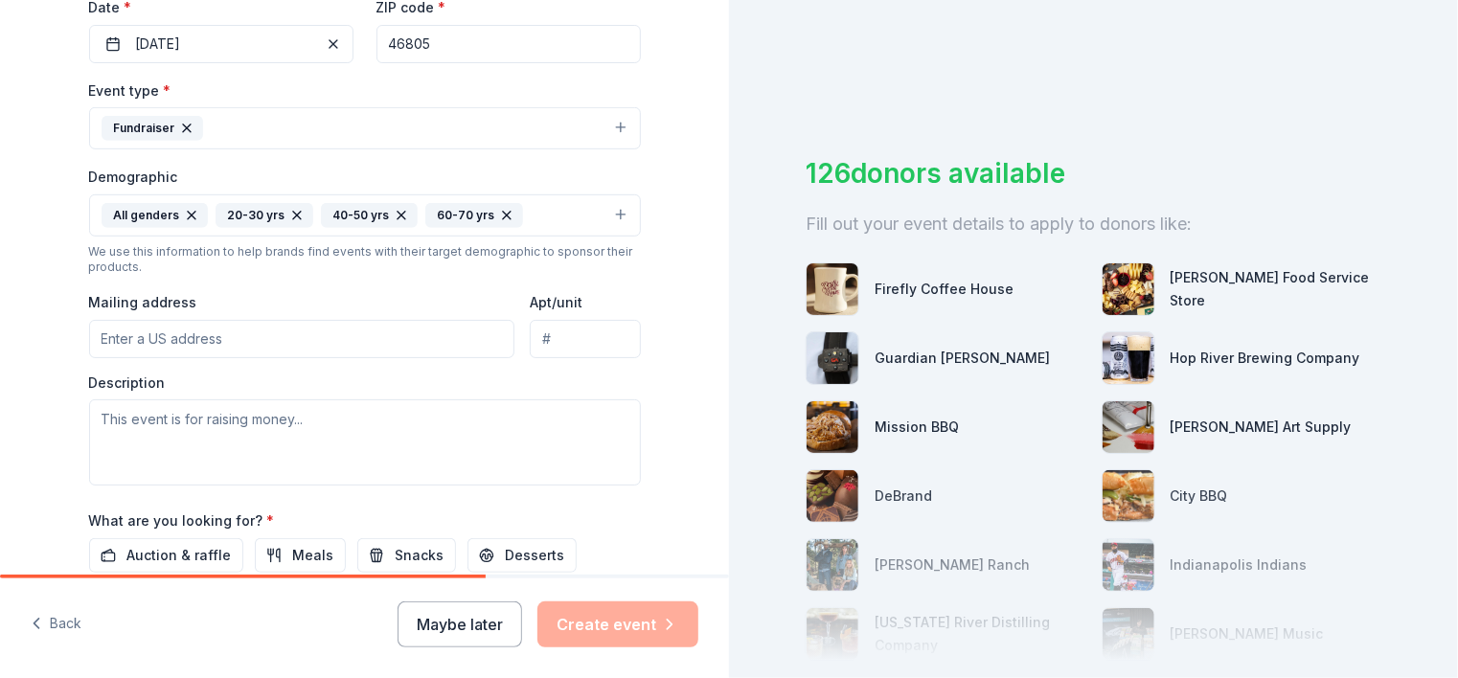
scroll to position [471, 0]
click at [375, 350] on input "Mailing address" at bounding box center [302, 336] width 426 height 38
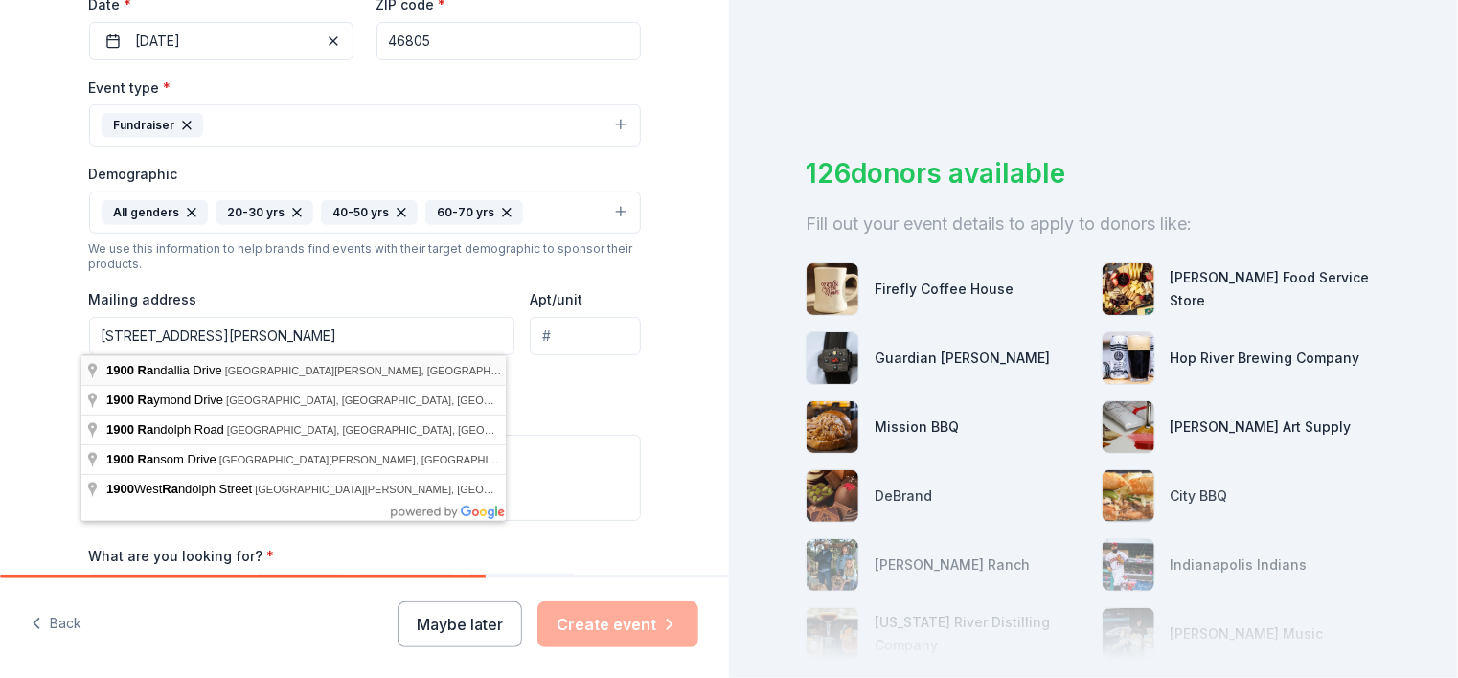
type input "1900 Randallia Drive, Fort Wayne, IN, 46805"
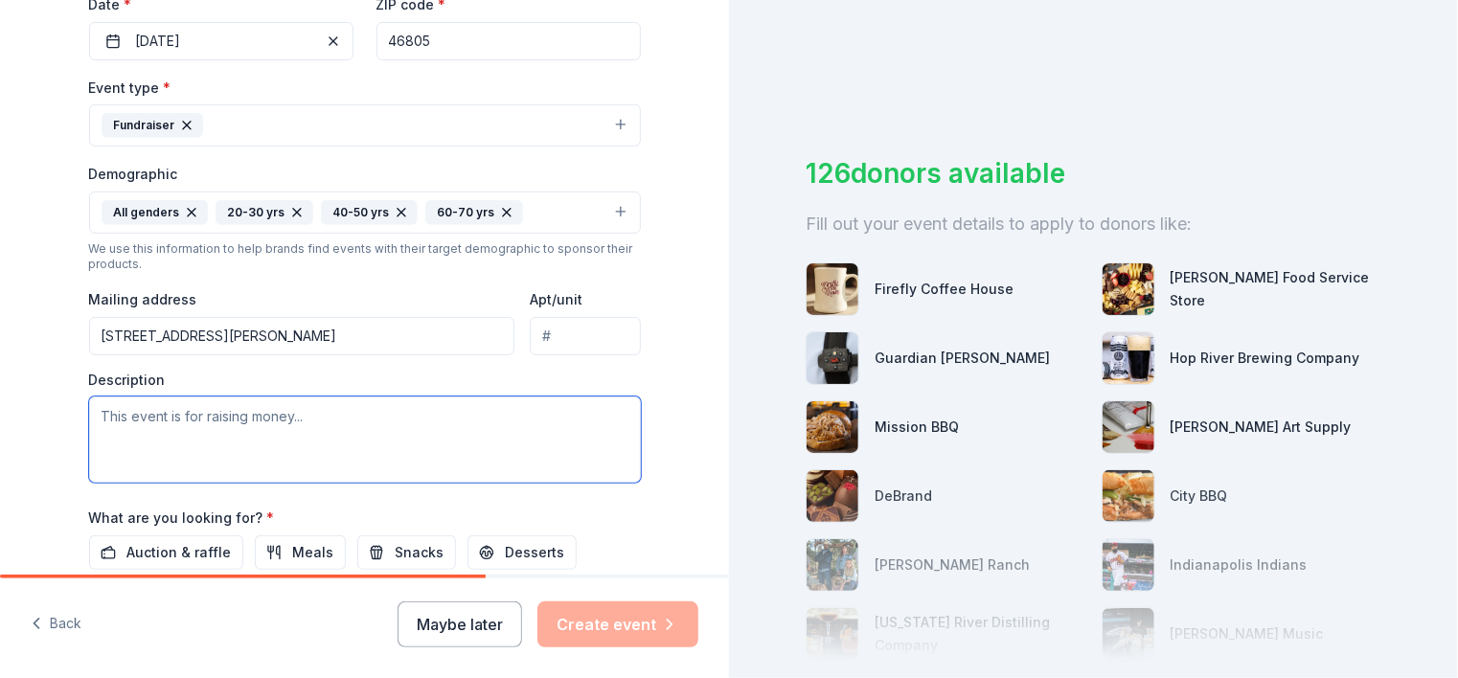
click at [329, 431] on textarea at bounding box center [365, 440] width 552 height 86
click at [329, 431] on textarea "W" at bounding box center [365, 440] width 552 height 86
type textarea "W"
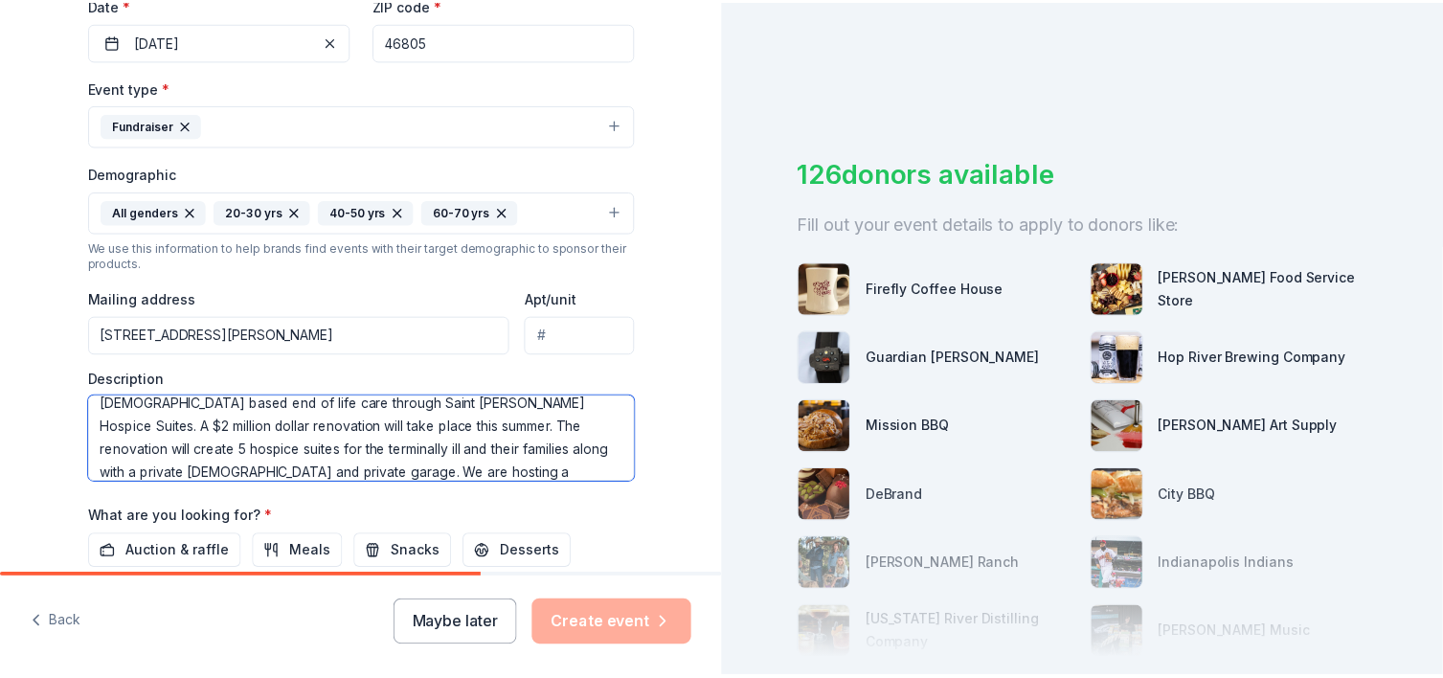
scroll to position [57, 0]
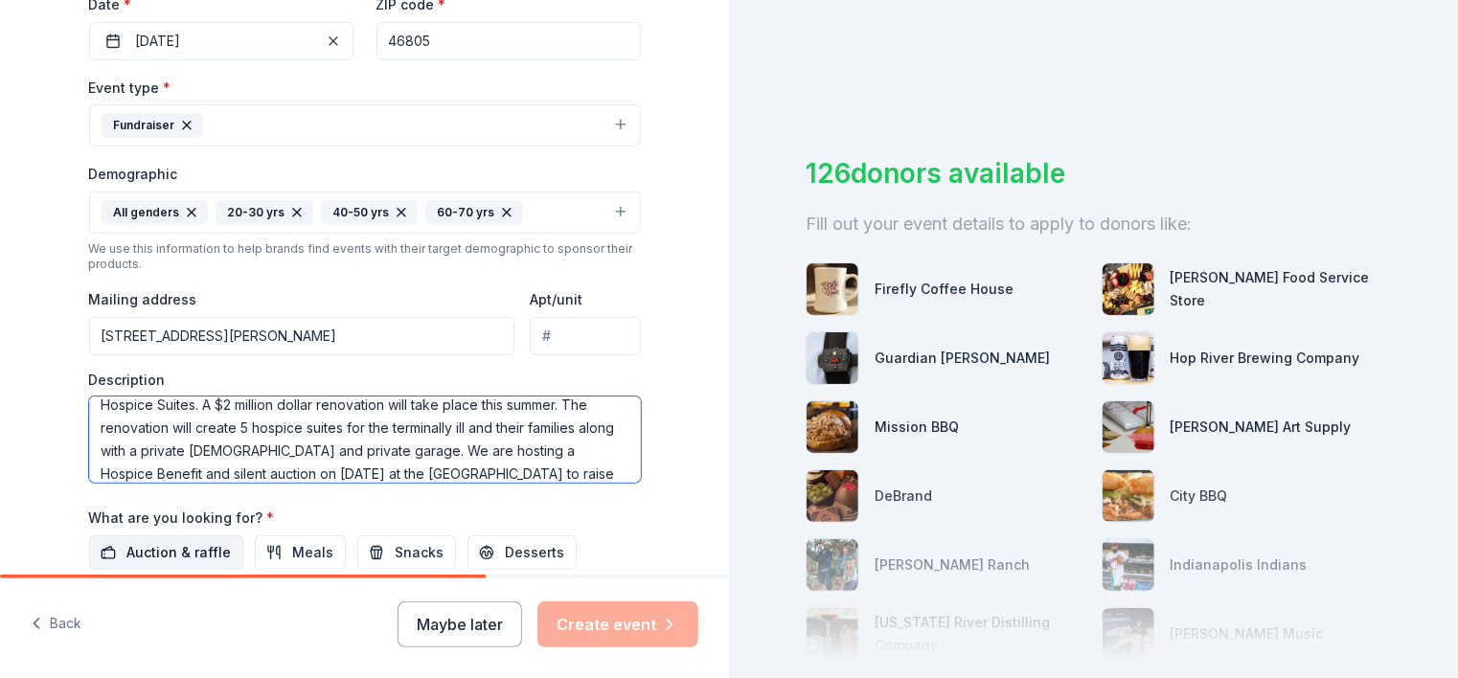
type textarea "Saint [PERSON_NAME] Communities is expanding our services to offer [DEMOGRAPHIC…"
click at [203, 549] on span "Auction & raffle" at bounding box center [179, 552] width 104 height 23
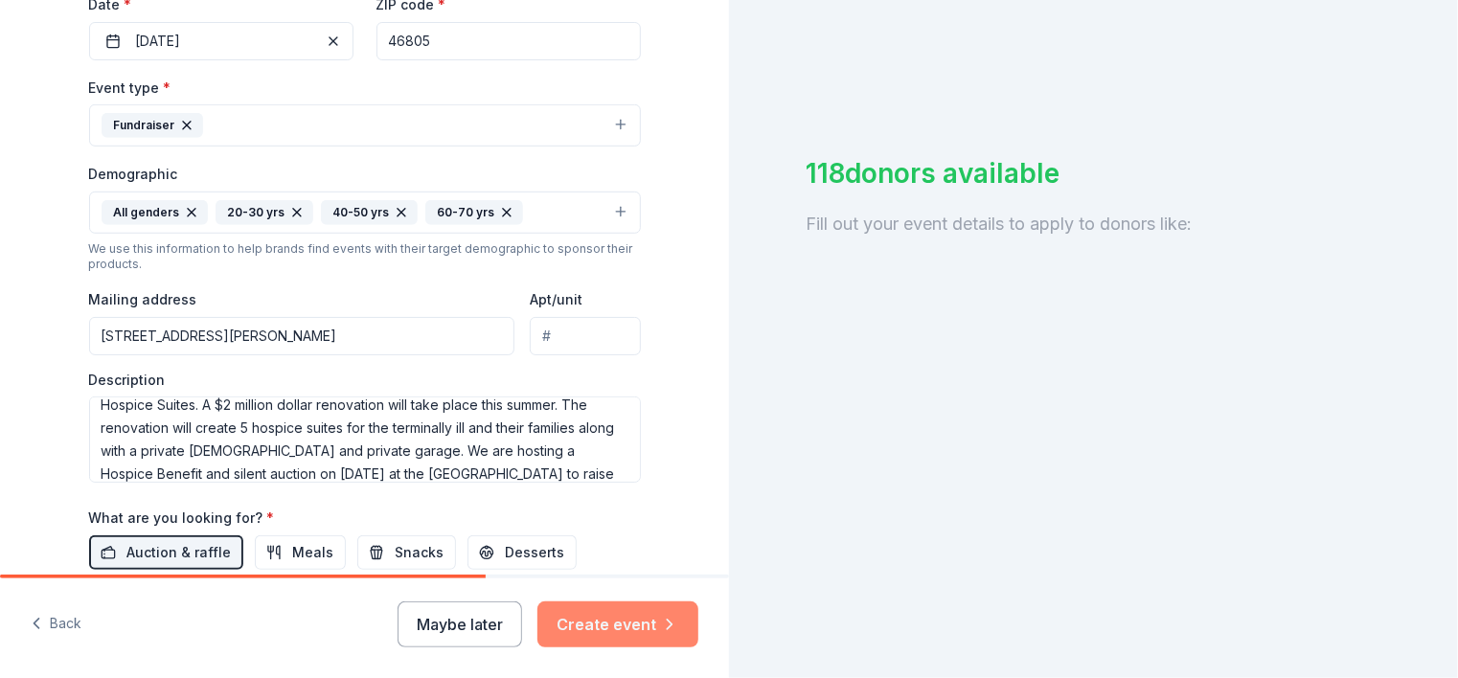
click at [597, 616] on button "Create event" at bounding box center [617, 624] width 161 height 46
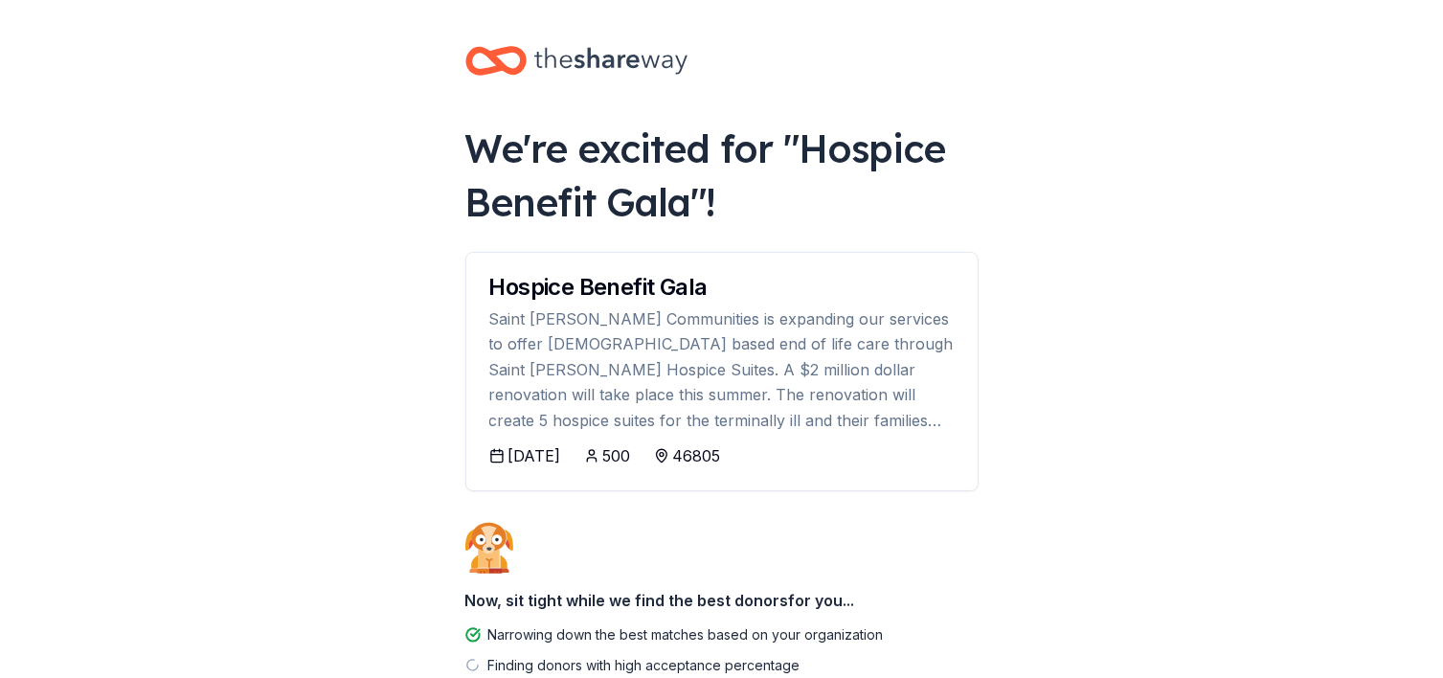
scroll to position [140, 0]
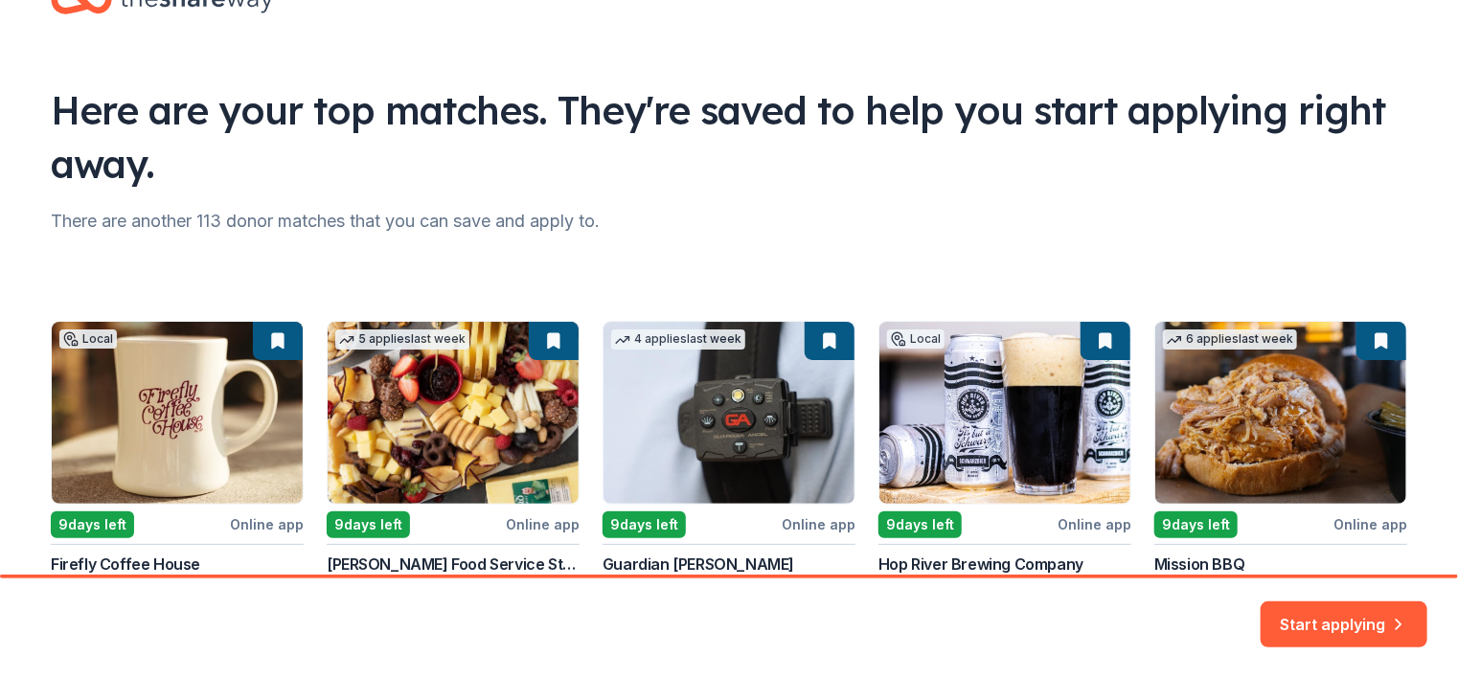
scroll to position [105, 0]
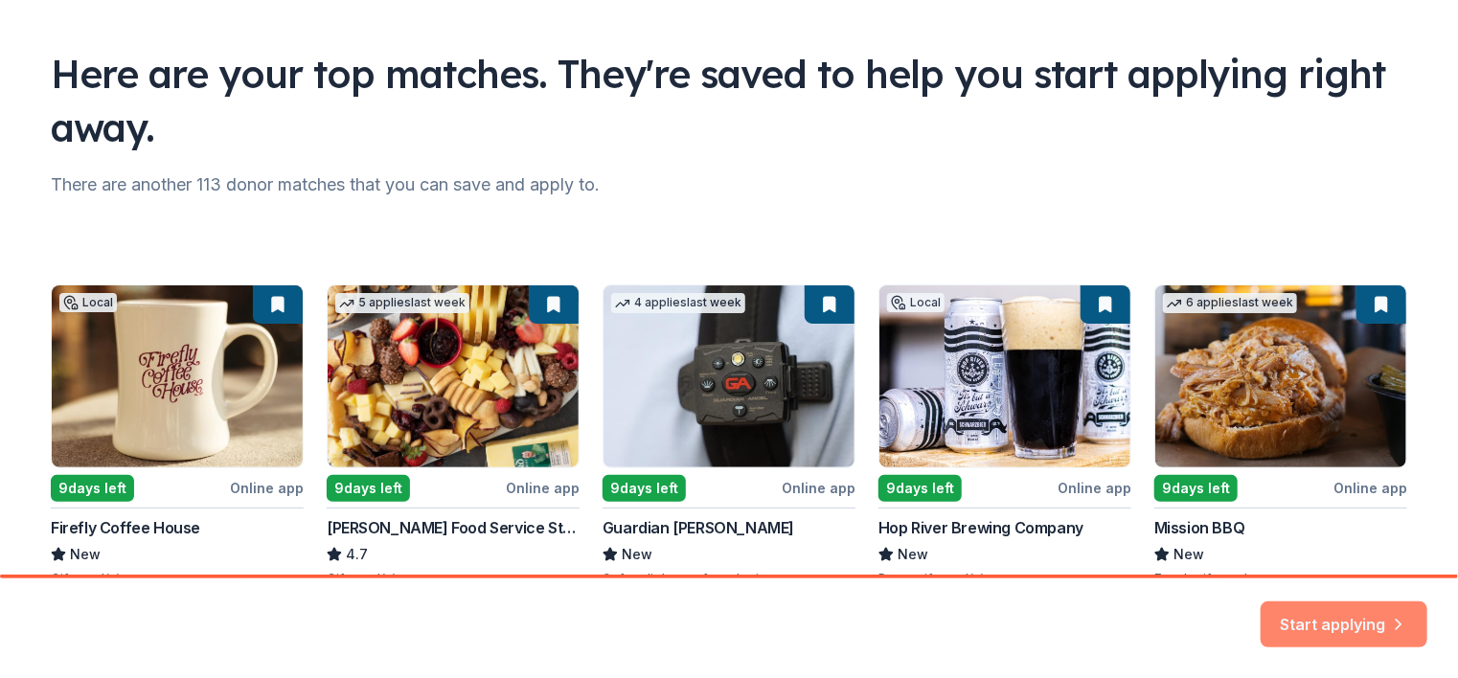
click at [1300, 614] on button "Start applying" at bounding box center [1343, 624] width 167 height 46
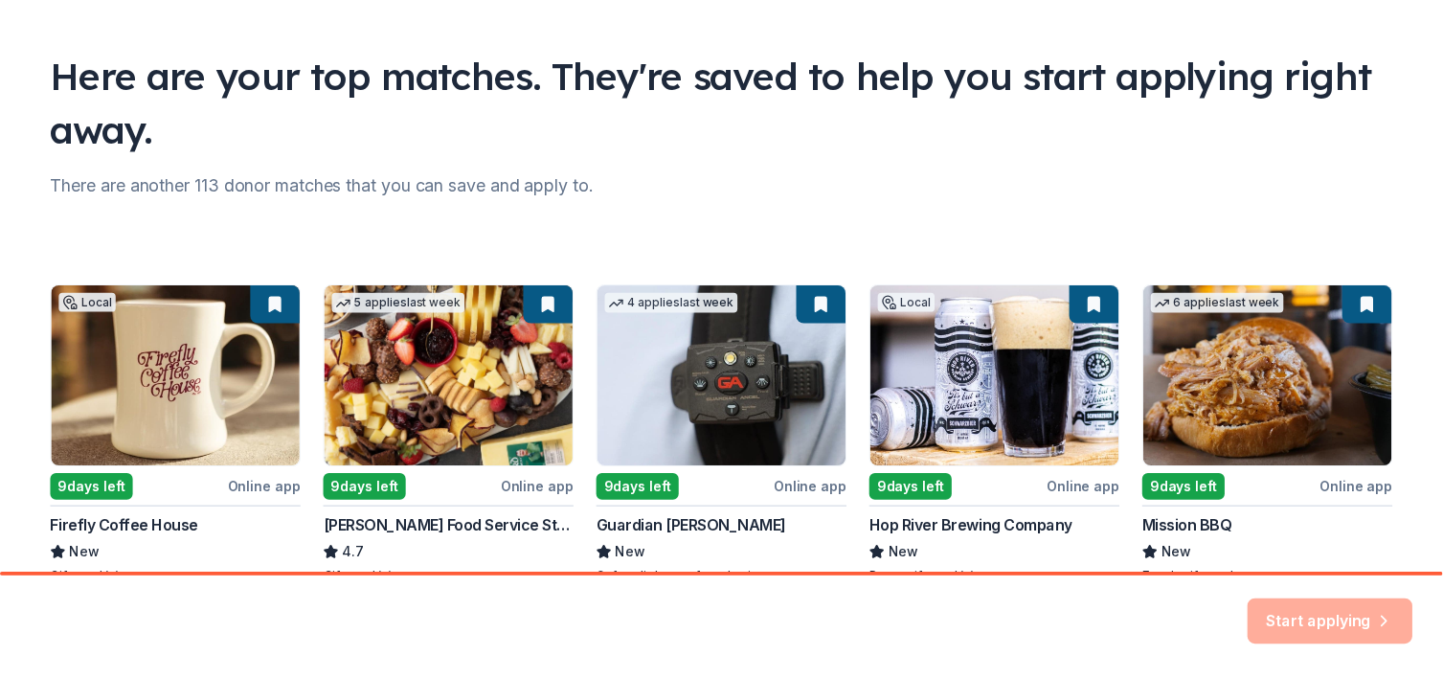
scroll to position [211, 0]
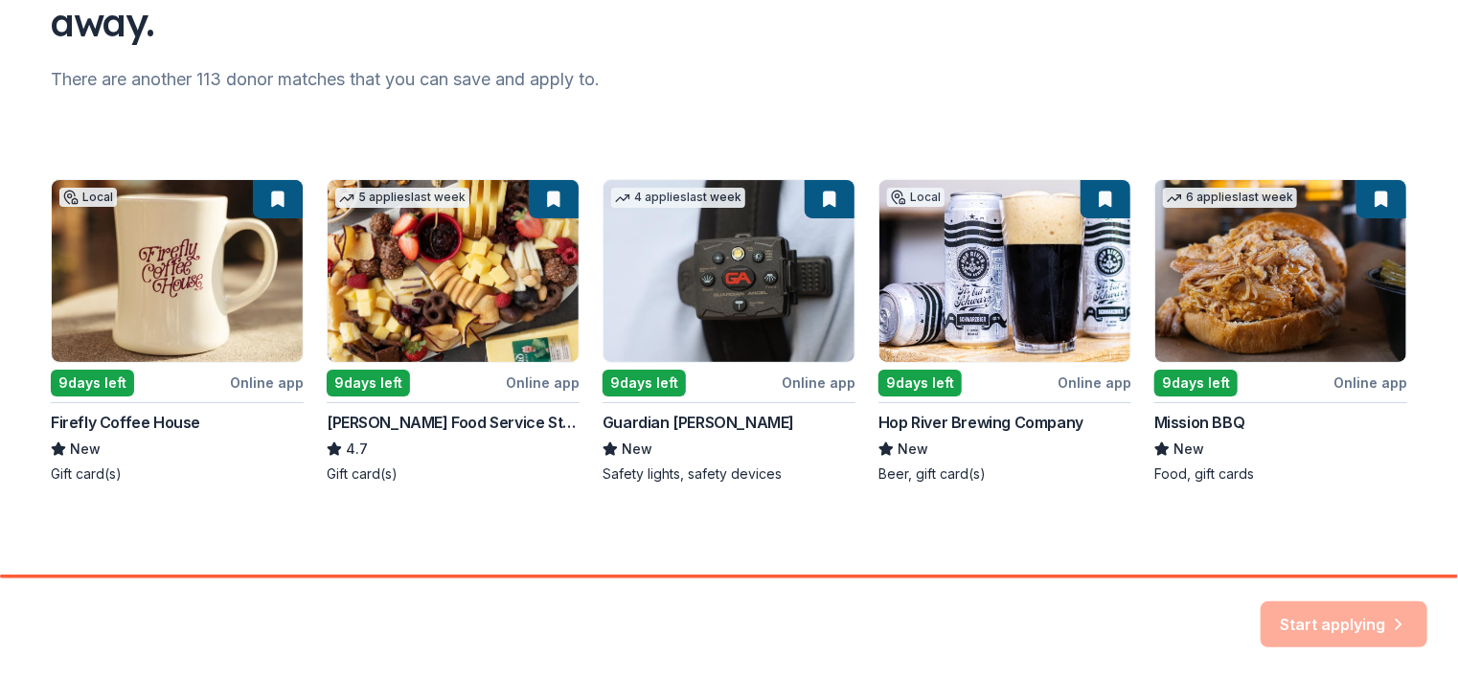
click at [1360, 609] on div "Start applying" at bounding box center [1343, 624] width 167 height 46
click at [231, 259] on div "Local 9 days left Online app Firefly Coffee House New Gift card(s) 5 applies la…" at bounding box center [729, 331] width 1356 height 305
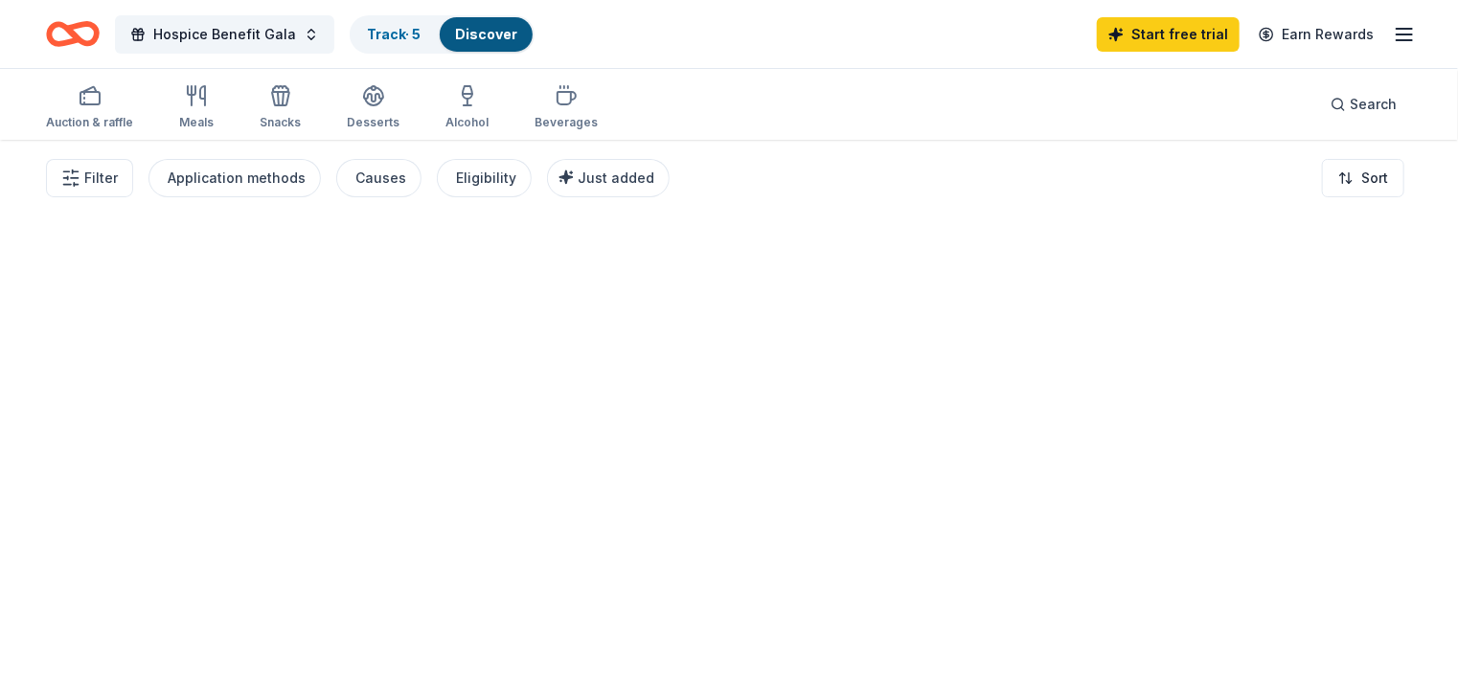
click at [510, 380] on div at bounding box center [729, 409] width 1458 height 538
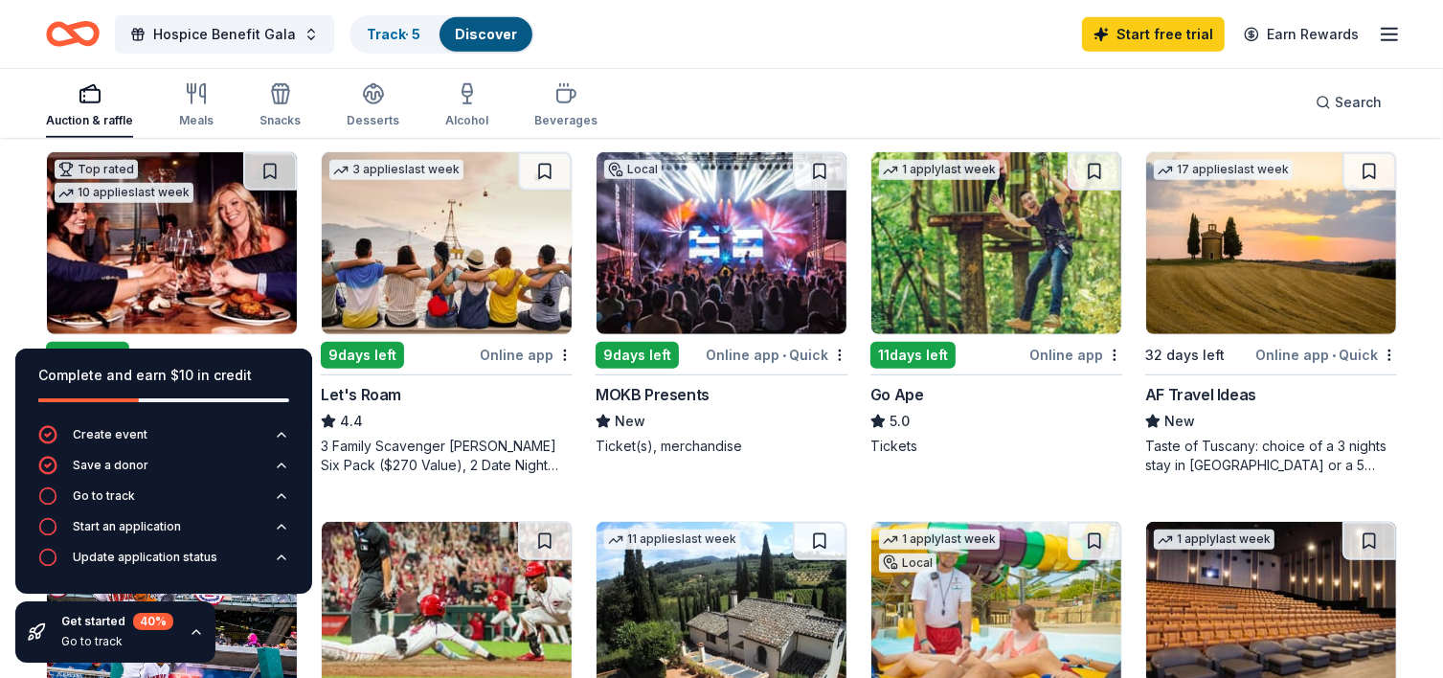
scroll to position [1022, 0]
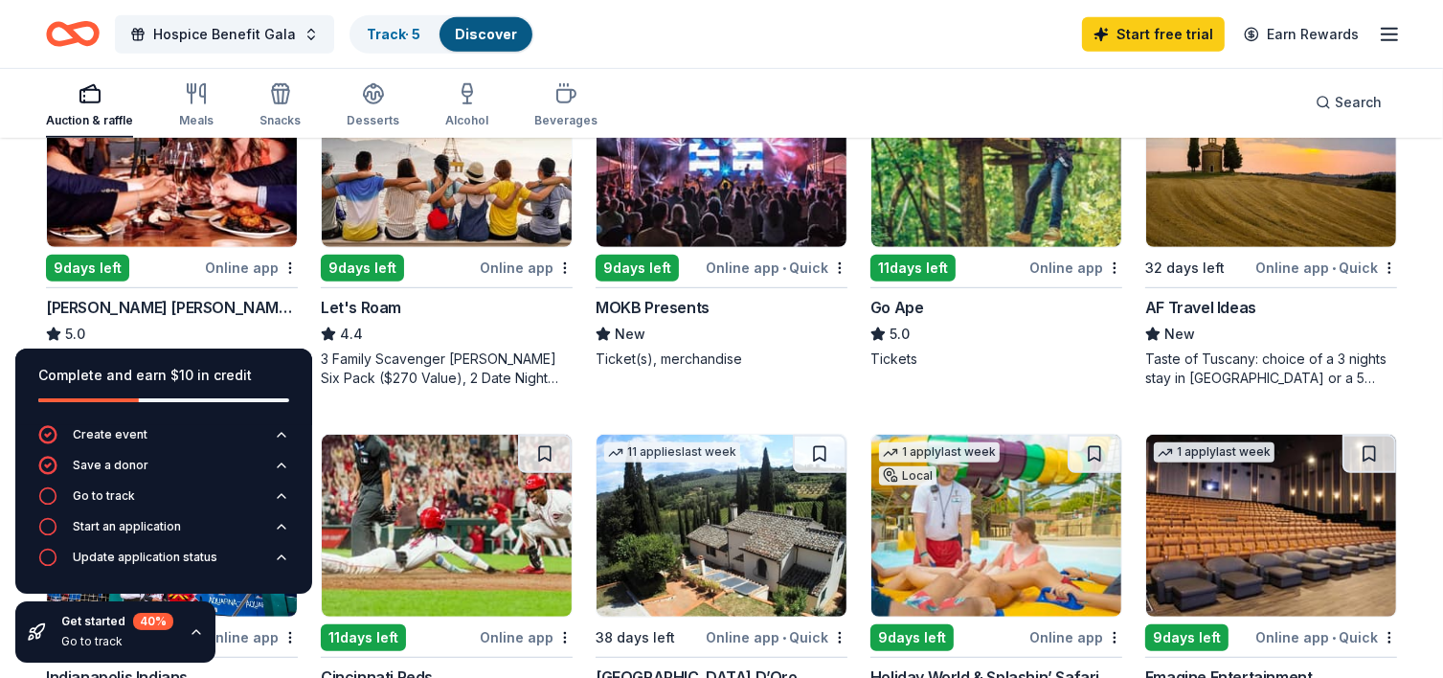
click at [949, 667] on div "Holiday World & Splashin’ Safari" at bounding box center [985, 677] width 229 height 23
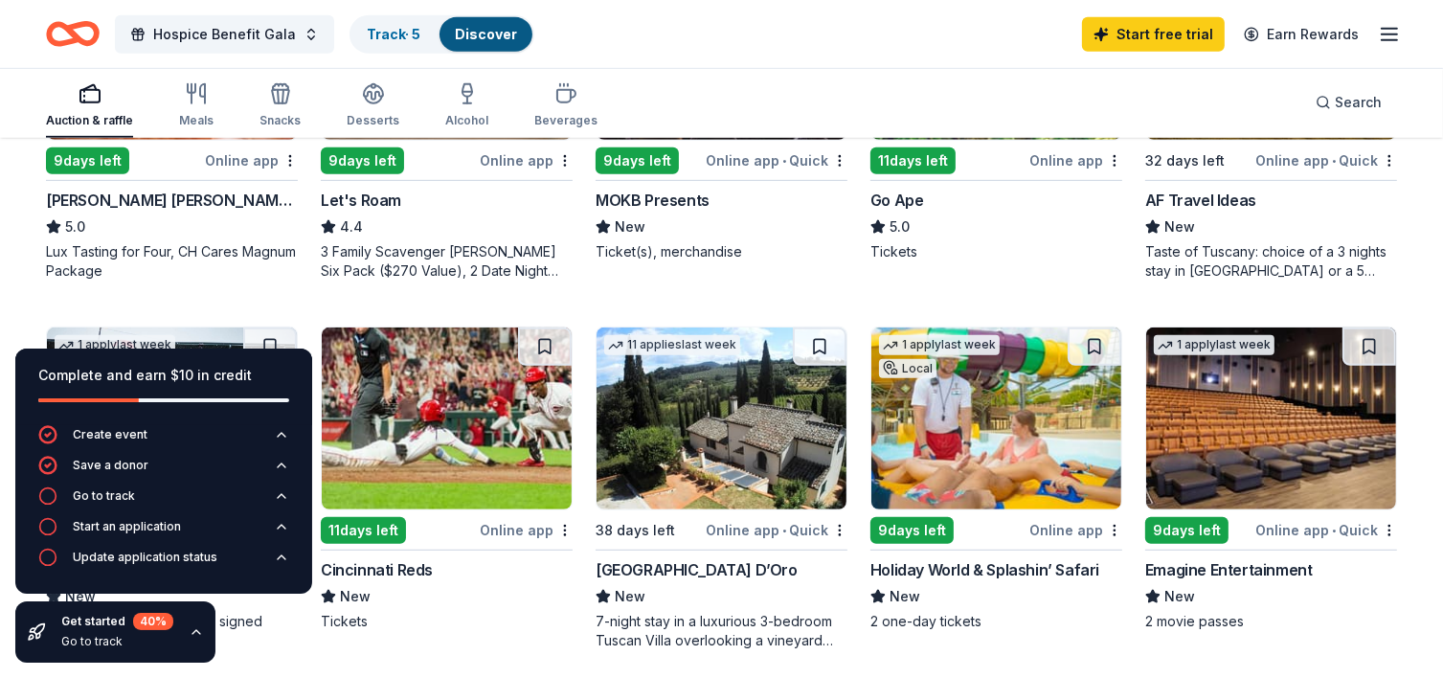
scroll to position [1126, 0]
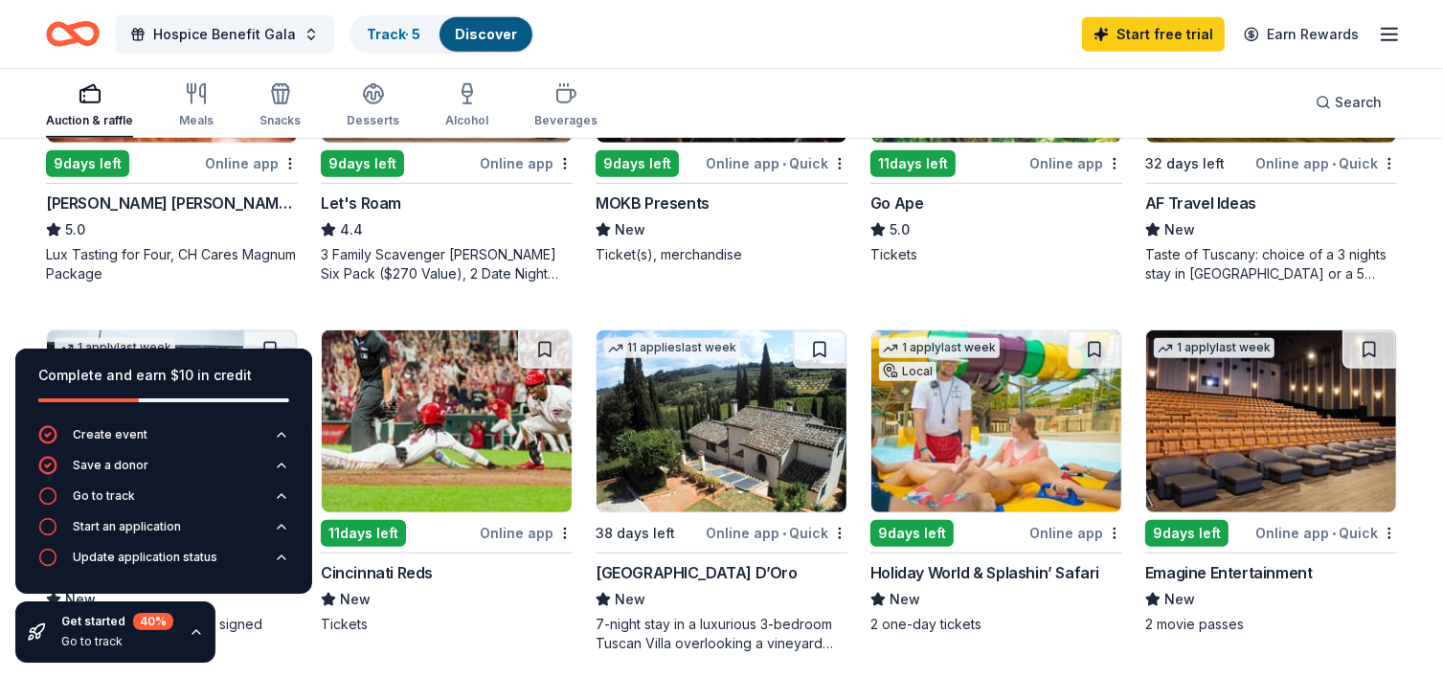
click at [677, 427] on img at bounding box center [722, 421] width 250 height 182
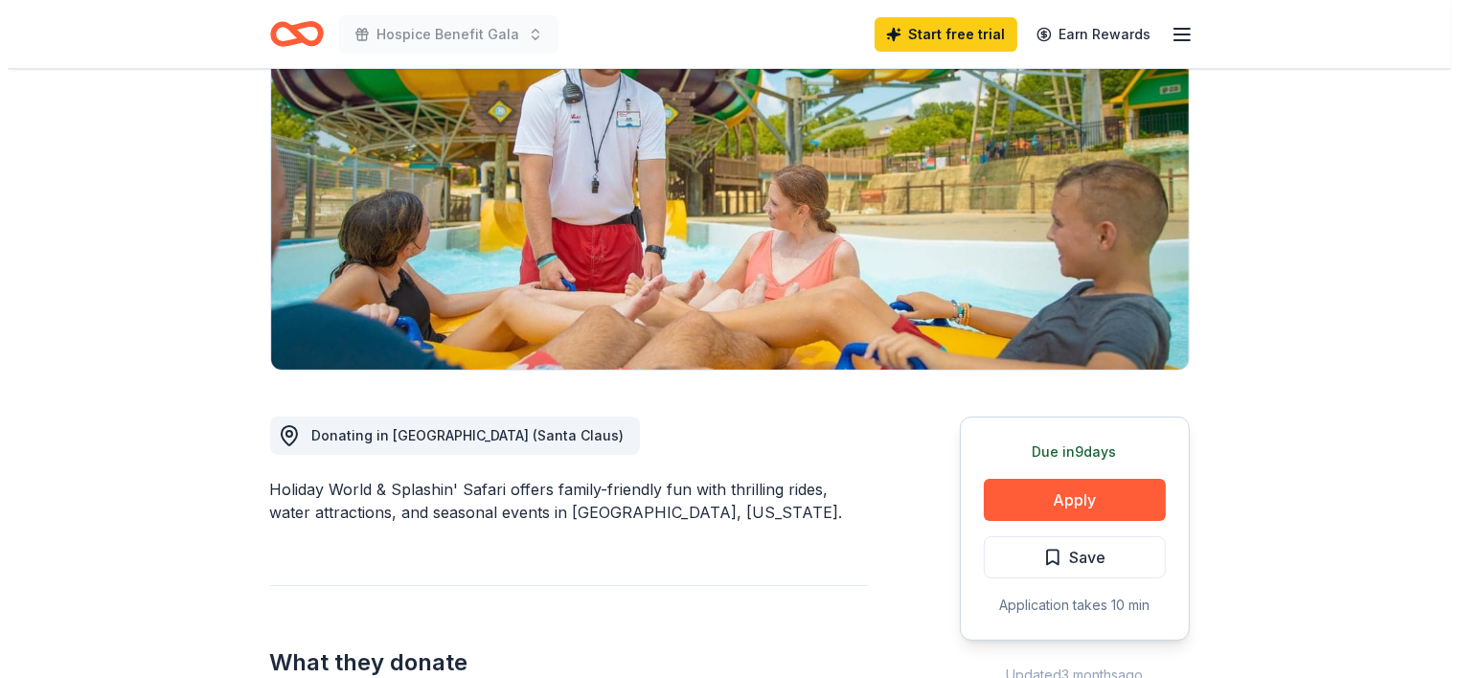
scroll to position [243, 0]
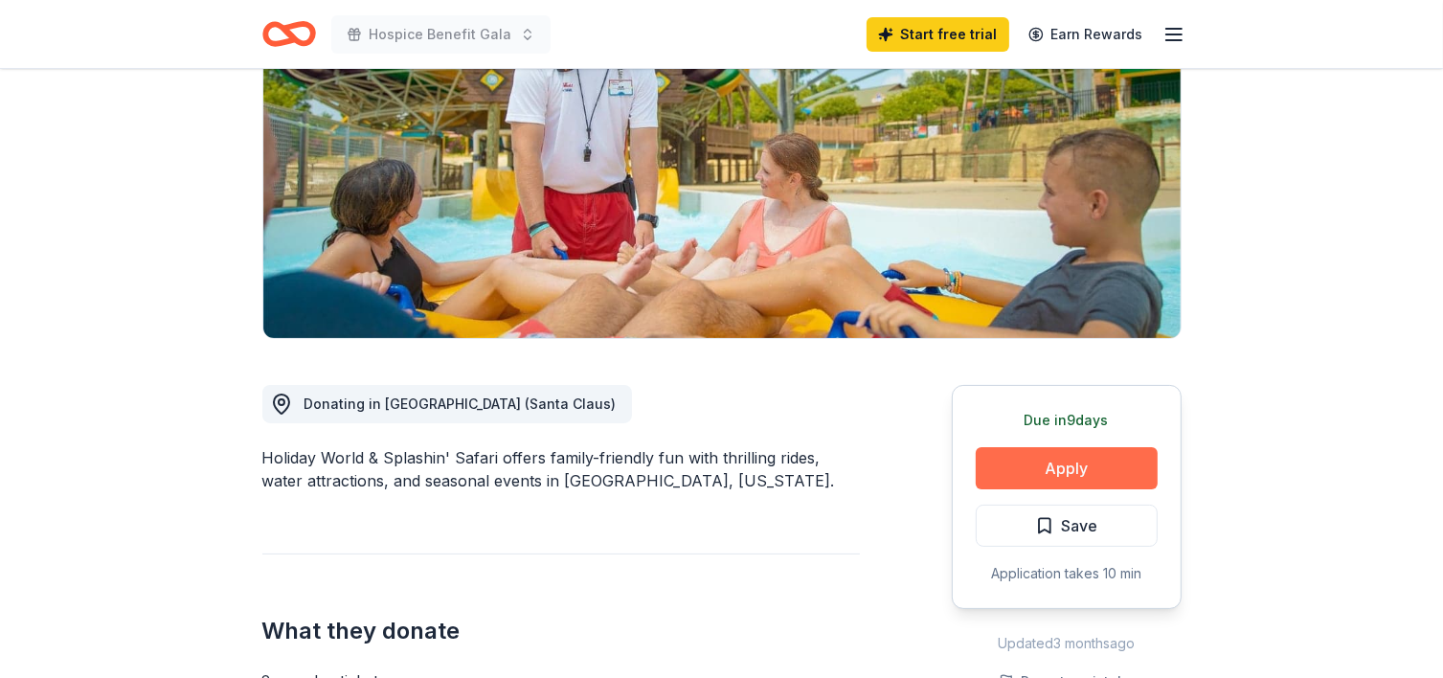
click at [1042, 468] on button "Apply" at bounding box center [1067, 468] width 182 height 42
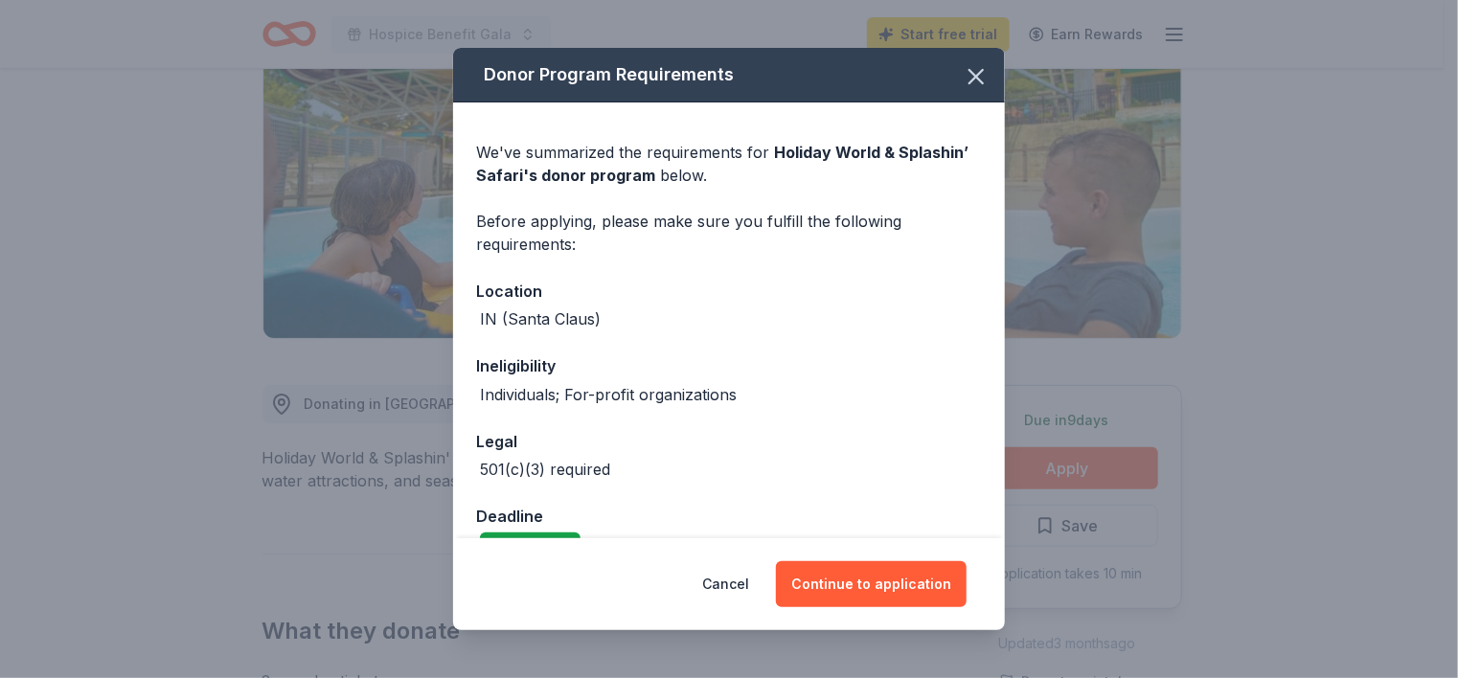
scroll to position [43, 0]
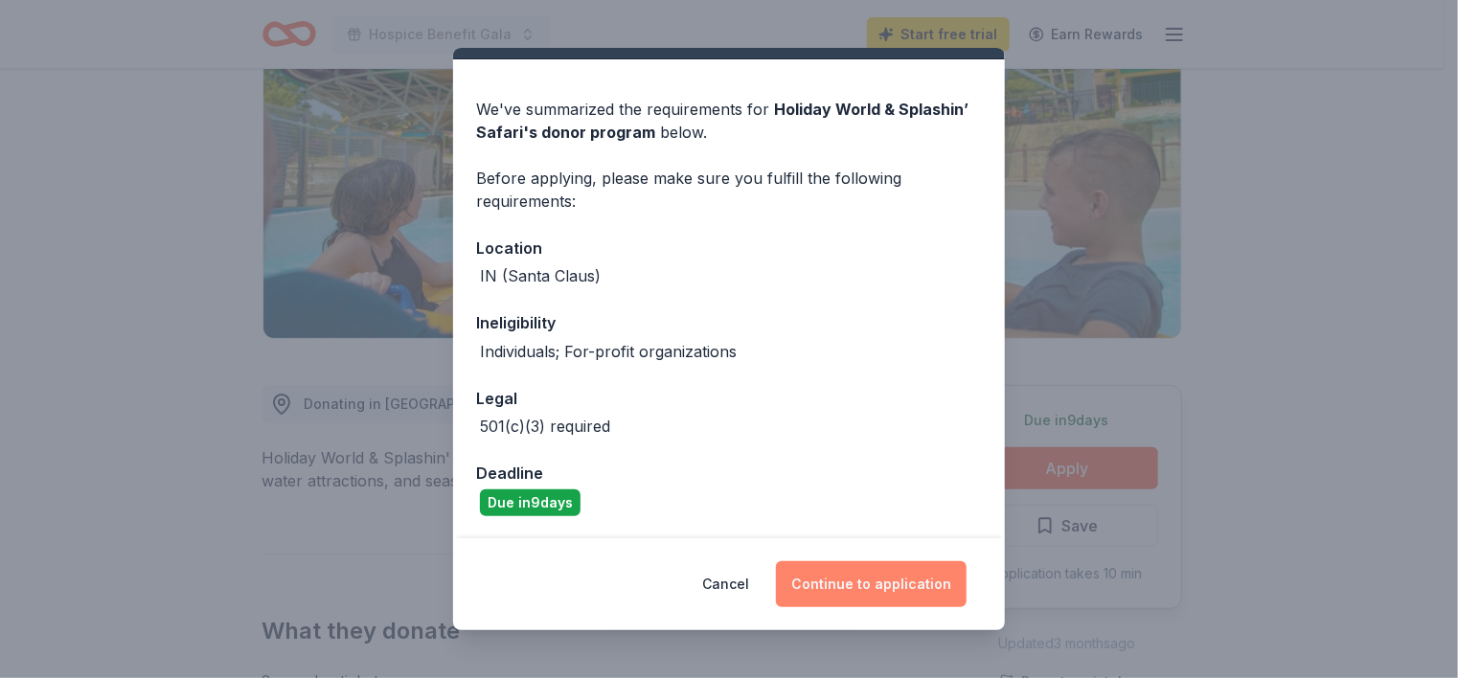
click at [867, 598] on button "Continue to application" at bounding box center [871, 584] width 191 height 46
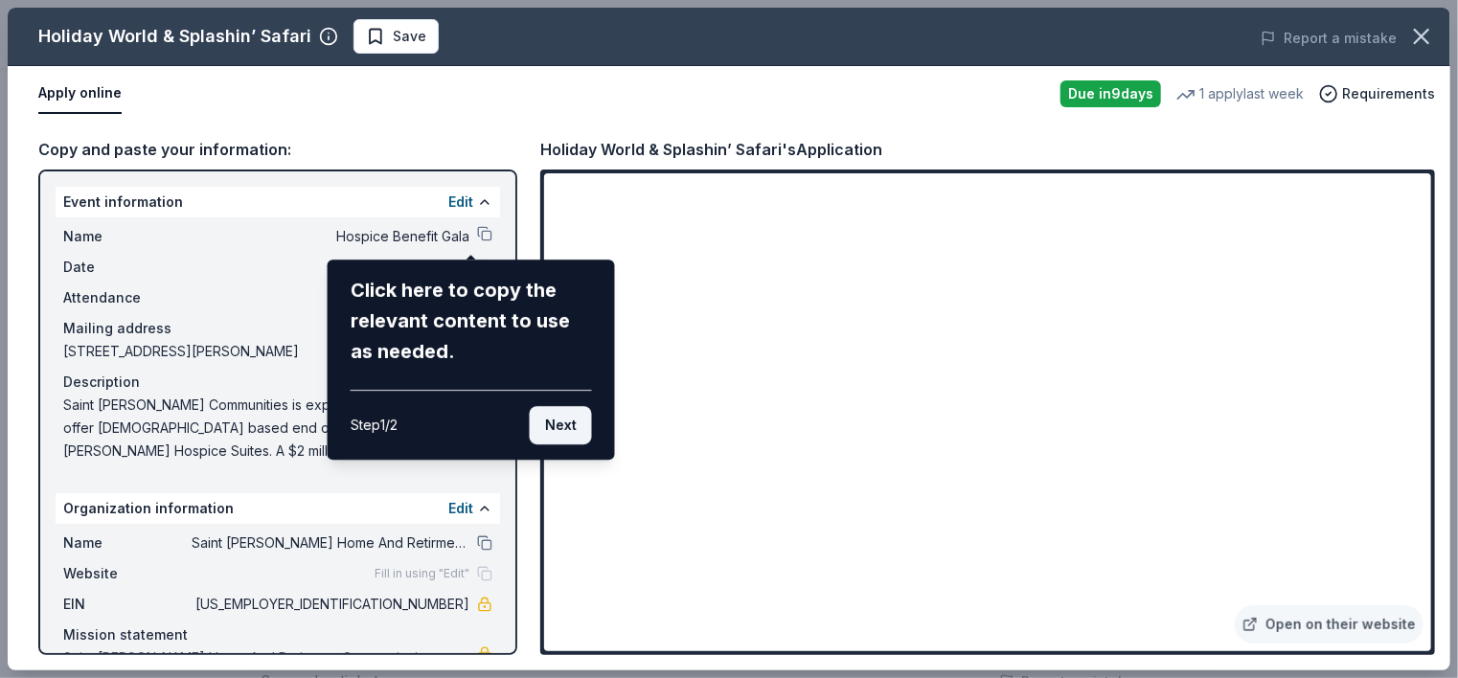
click at [565, 424] on button "Next" at bounding box center [561, 425] width 62 height 38
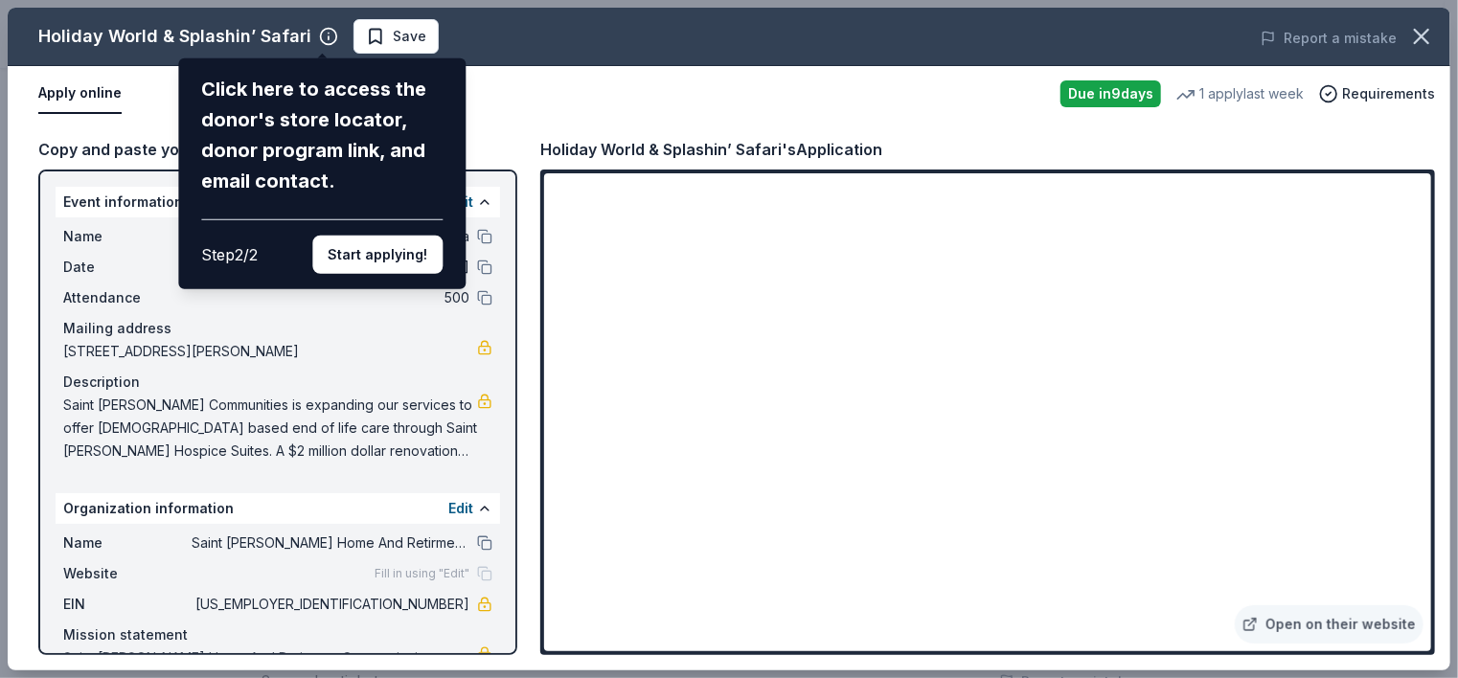
click at [964, 550] on div "Holiday World & Splashin’ Safari Click here to access the donor's store locator…" at bounding box center [729, 339] width 1442 height 663
drag, startPoint x: 1422, startPoint y: 217, endPoint x: 1422, endPoint y: 258, distance: 40.2
click at [1422, 258] on div "Holiday World & Splashin’ Safari Click here to access the donor's store locator…" at bounding box center [729, 339] width 1442 height 663
click at [1333, 625] on div "Holiday World & Splashin’ Safari Click here to access the donor's store locator…" at bounding box center [729, 339] width 1442 height 663
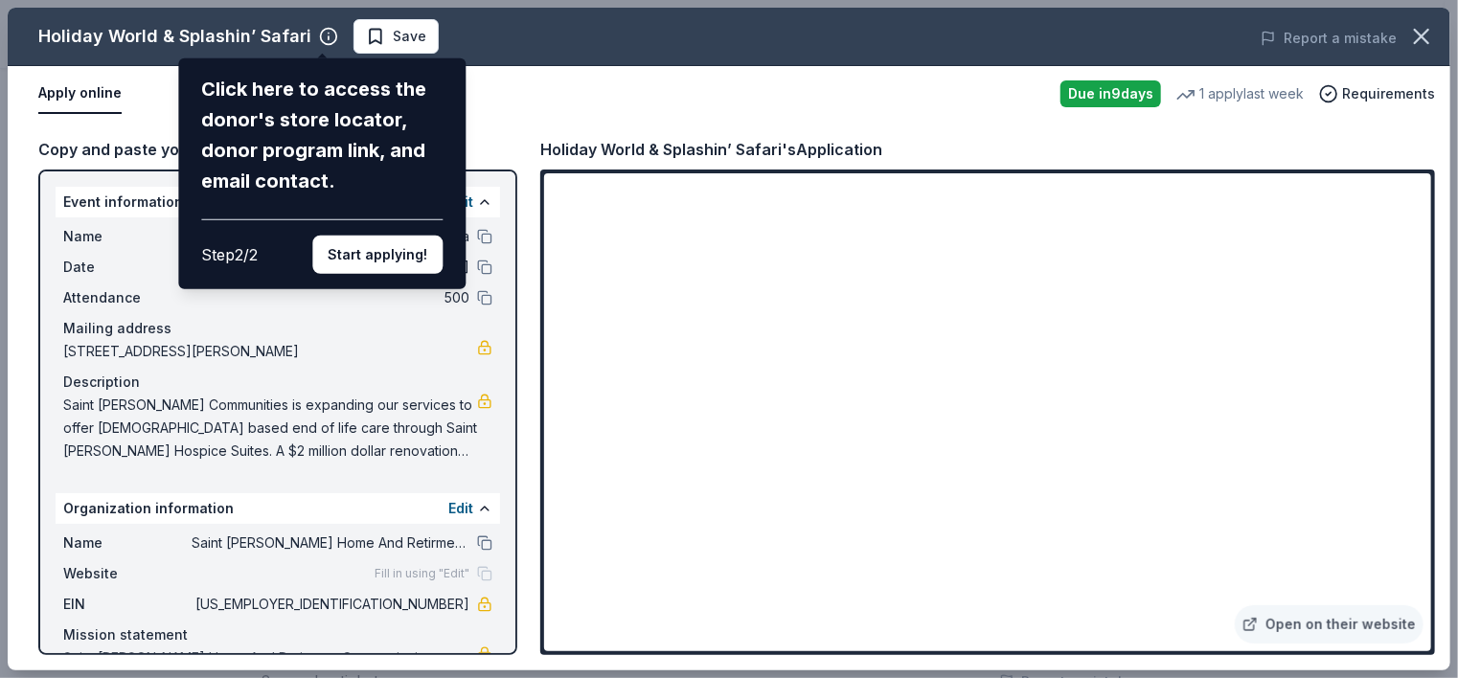
click at [1333, 625] on div "Holiday World & Splashin’ Safari Click here to access the donor's store locator…" at bounding box center [729, 339] width 1442 height 663
click at [978, 544] on div "Holiday World & Splashin’ Safari Click here to access the donor's store locator…" at bounding box center [729, 339] width 1442 height 663
click at [392, 245] on button "Start applying!" at bounding box center [377, 255] width 130 height 38
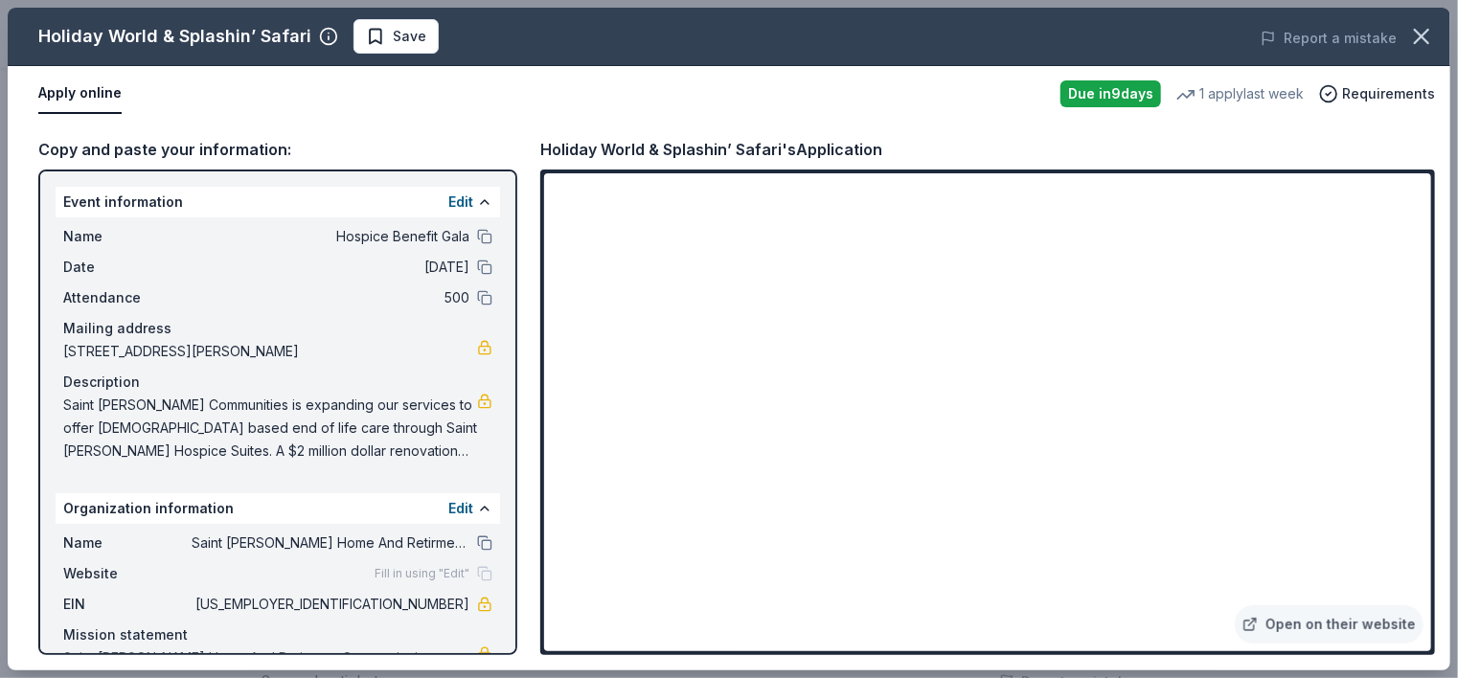
click at [979, 536] on div "Holiday World & Splashin’ Safari Save Report a mistake Apply online Due in 9 da…" at bounding box center [729, 339] width 1442 height 663
drag, startPoint x: 507, startPoint y: 535, endPoint x: 510, endPoint y: 621, distance: 85.3
click at [510, 621] on div "Holiday World & Splashin’ Safari Save Report a mistake Apply online Due in 9 da…" at bounding box center [729, 339] width 1442 height 663
drag, startPoint x: 1425, startPoint y: 220, endPoint x: 1444, endPoint y: 375, distance: 156.3
click at [1442, 375] on div "Holiday World & Splashin’ Safari Save Report a mistake Apply online Due in 9 da…" at bounding box center [729, 339] width 1442 height 663
